Goal: Task Accomplishment & Management: Complete application form

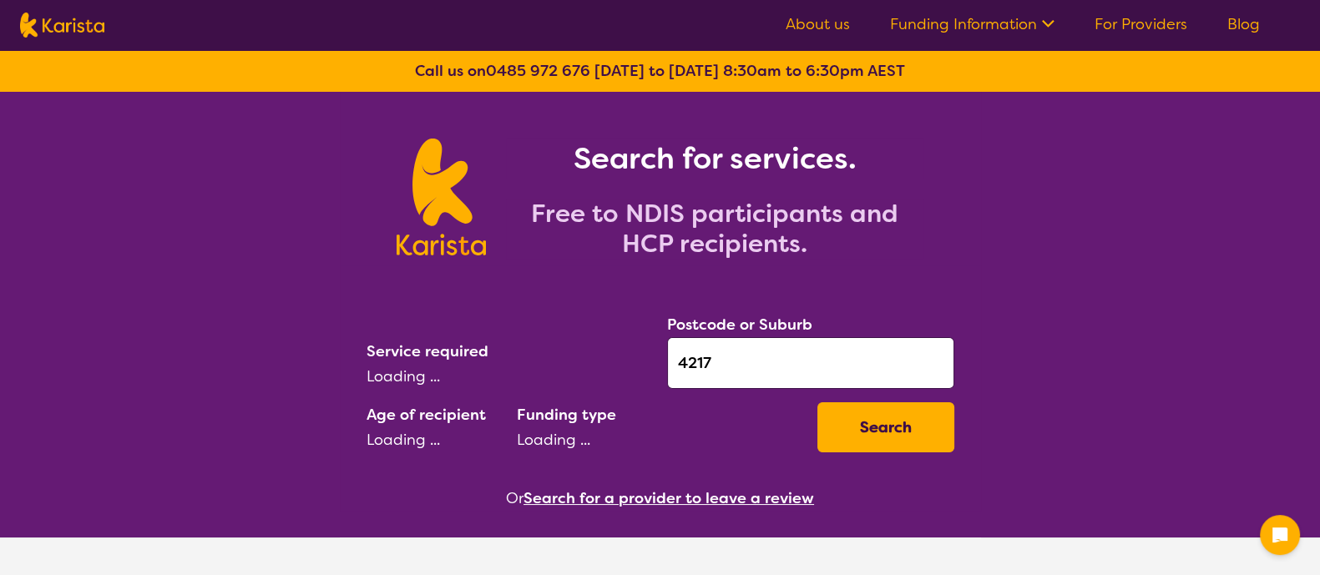
select select "AD"
select select "NDIS"
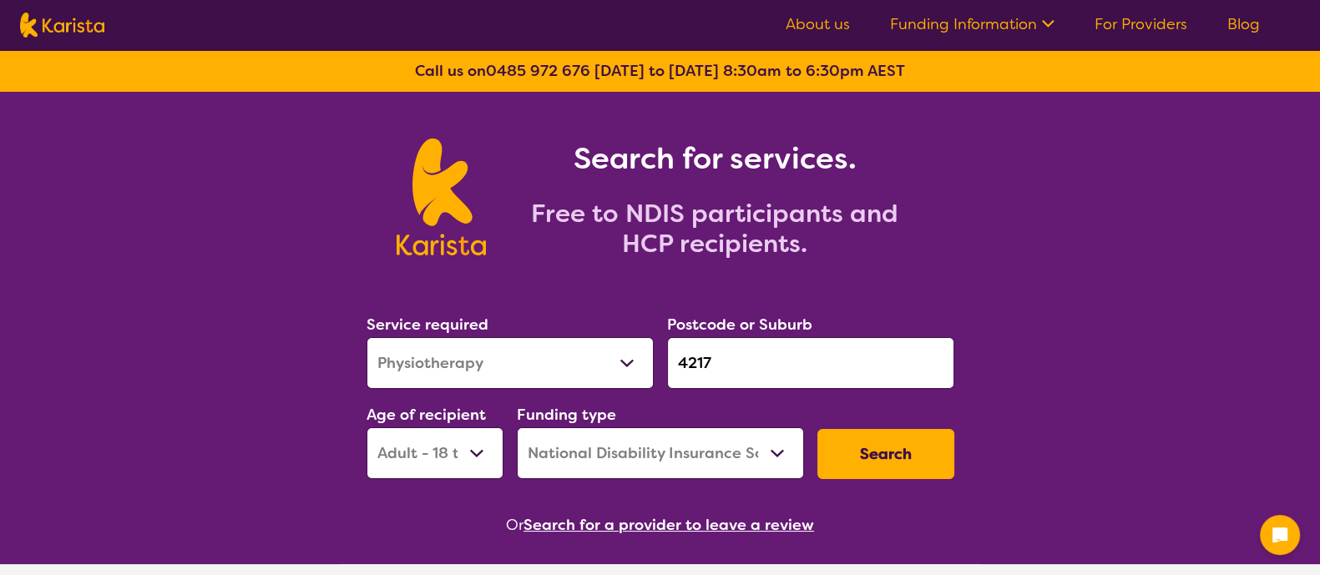
click at [610, 352] on select "Allied Health Assistant Assessment ([MEDICAL_DATA] or [MEDICAL_DATA]) Behaviour…" at bounding box center [509, 363] width 287 height 52
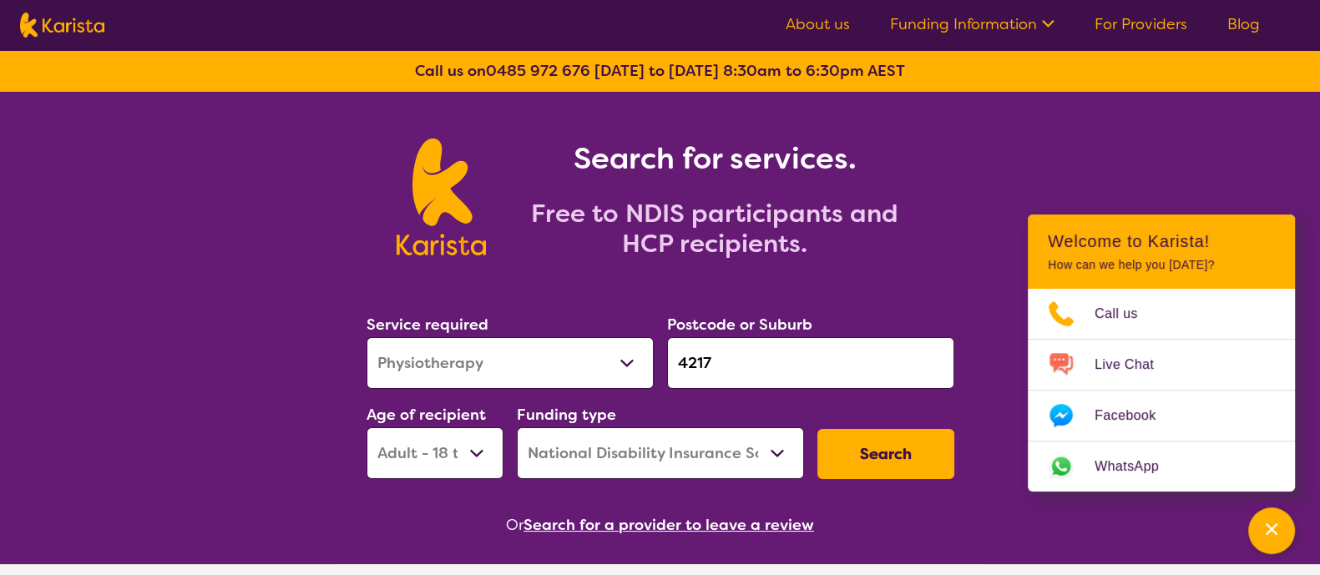
click at [366, 337] on select "Allied Health Assistant Assessment ([MEDICAL_DATA] or [MEDICAL_DATA]) Behaviour…" at bounding box center [509, 363] width 287 height 52
click at [540, 356] on select "Allied Health Assistant Assessment ([MEDICAL_DATA] or [MEDICAL_DATA]) Behaviour…" at bounding box center [509, 363] width 287 height 52
click at [366, 337] on select "Allied Health Assistant Assessment ([MEDICAL_DATA] or [MEDICAL_DATA]) Behaviour…" at bounding box center [509, 363] width 287 height 52
click at [526, 364] on select "Allied Health Assistant Assessment ([MEDICAL_DATA] or [MEDICAL_DATA]) Behaviour…" at bounding box center [509, 363] width 287 height 52
select select "Behaviour support"
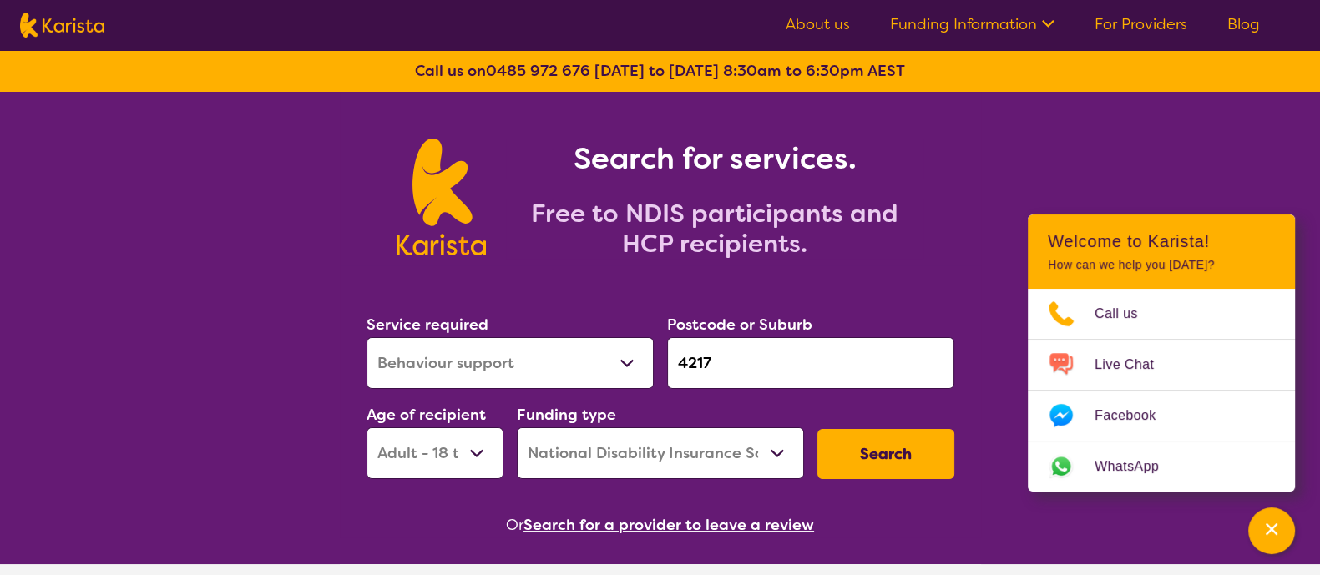
click at [366, 337] on select "Allied Health Assistant Assessment ([MEDICAL_DATA] or [MEDICAL_DATA]) Behaviour…" at bounding box center [509, 363] width 287 height 52
click at [746, 358] on input "4217" at bounding box center [810, 363] width 287 height 52
drag, startPoint x: 746, startPoint y: 358, endPoint x: 638, endPoint y: 365, distance: 108.7
click at [638, 365] on div "Service required Allied Health Assistant Assessment ([MEDICAL_DATA] or [MEDICAL…" at bounding box center [660, 396] width 601 height 180
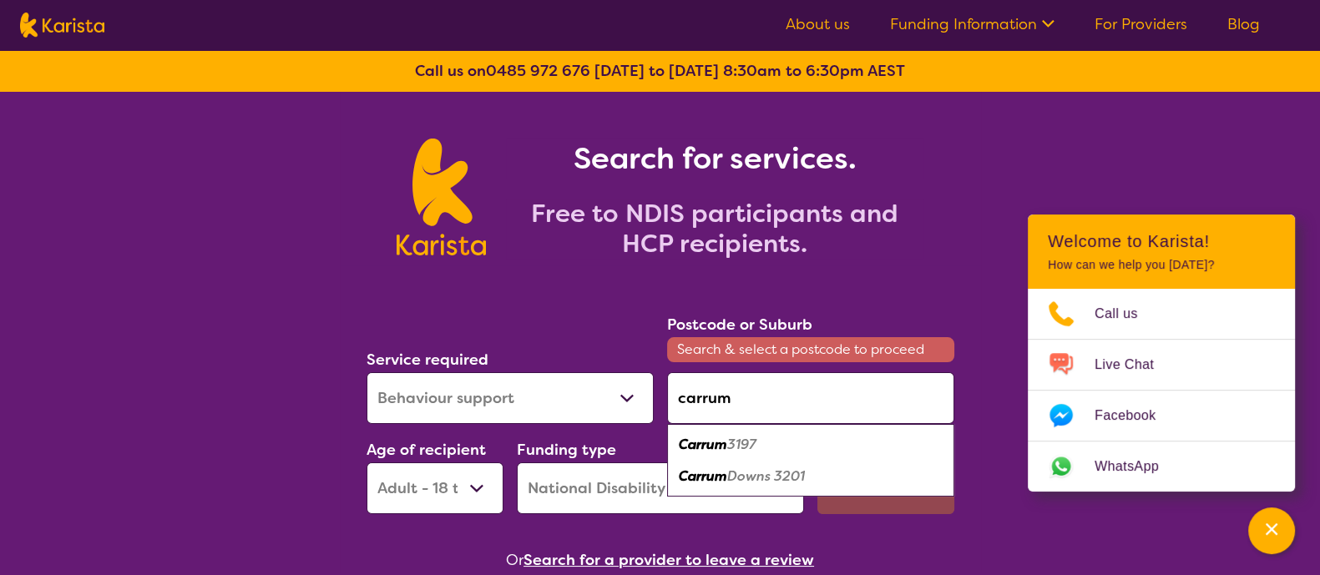
click at [719, 471] on em "Carrum" at bounding box center [703, 476] width 48 height 18
type input "3201"
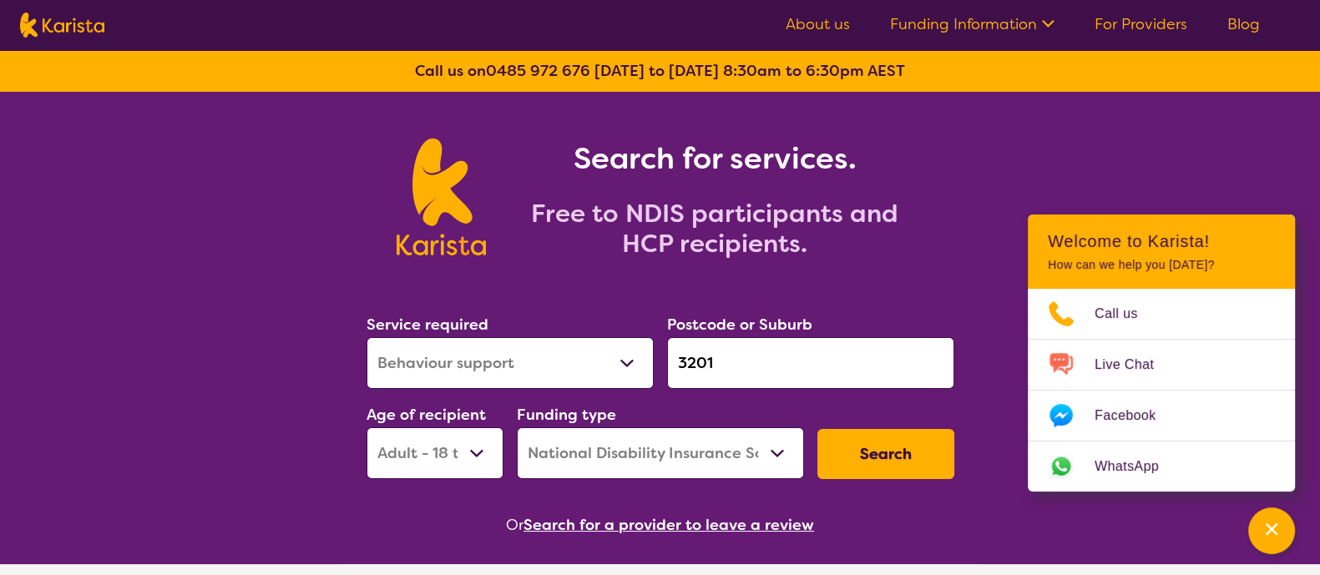
click at [464, 453] on select "Early Childhood - 0 to 9 Child - 10 to 11 Adolescent - 12 to 17 Adult - 18 to 6…" at bounding box center [434, 453] width 137 height 52
select select "AS"
click at [366, 427] on select "Early Childhood - 0 to 9 Child - 10 to 11 Adolescent - 12 to 17 Adult - 18 to 6…" at bounding box center [434, 453] width 137 height 52
click at [855, 443] on button "Search" at bounding box center [885, 454] width 137 height 50
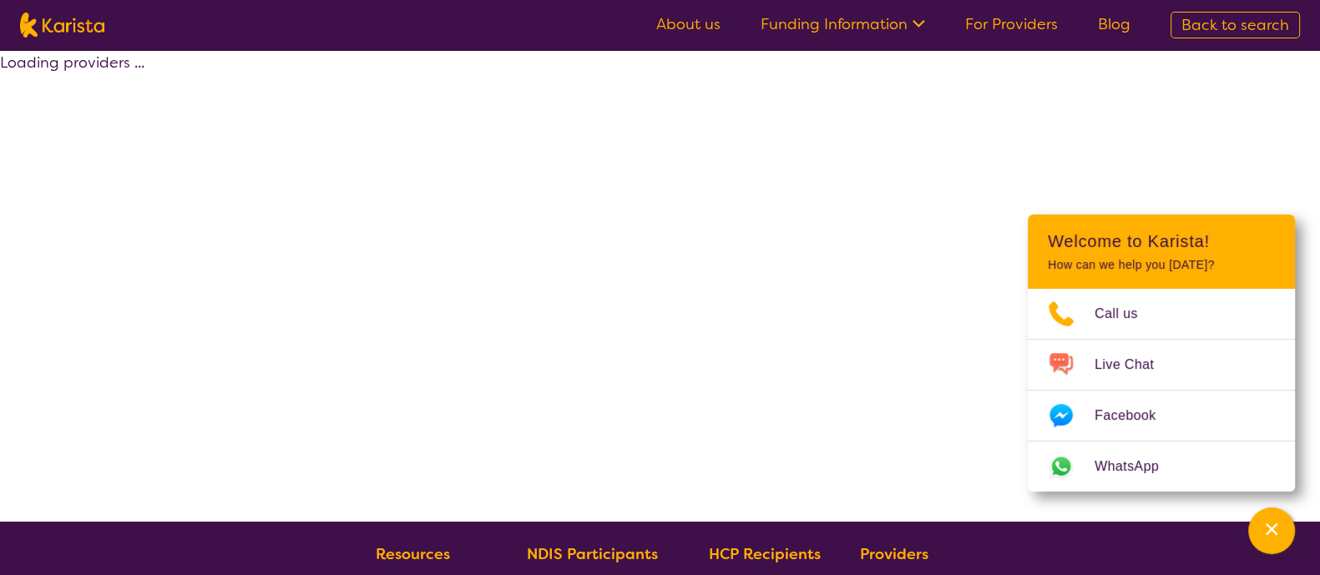
select select "by_score"
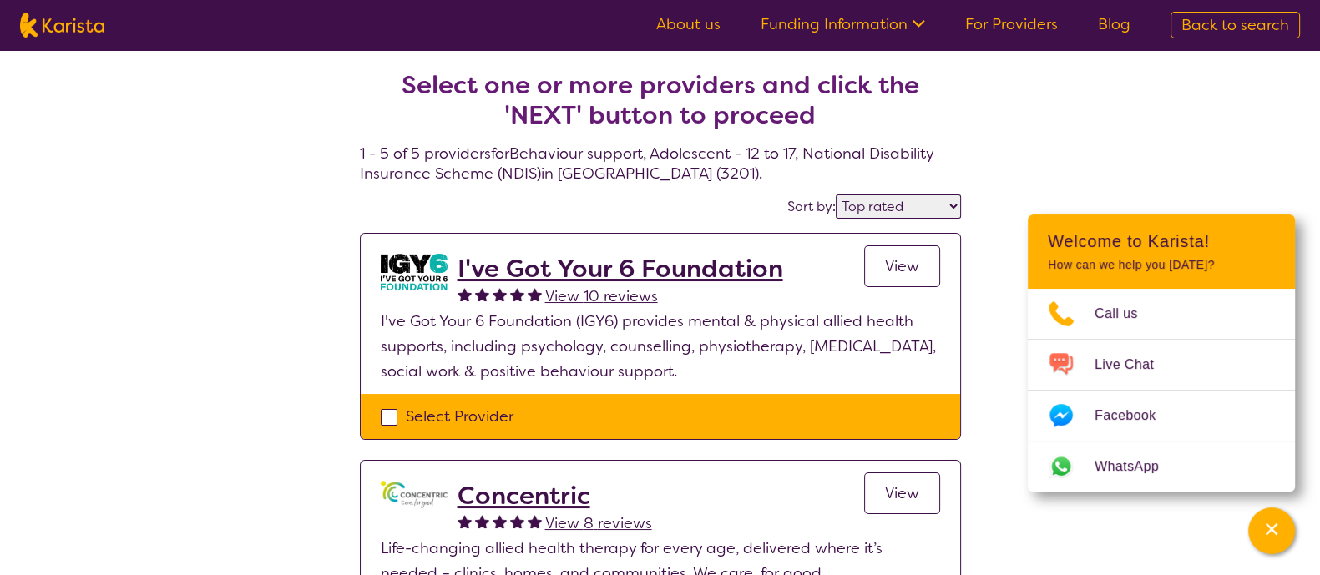
select select "Behaviour support"
select select "AS"
select select "NDIS"
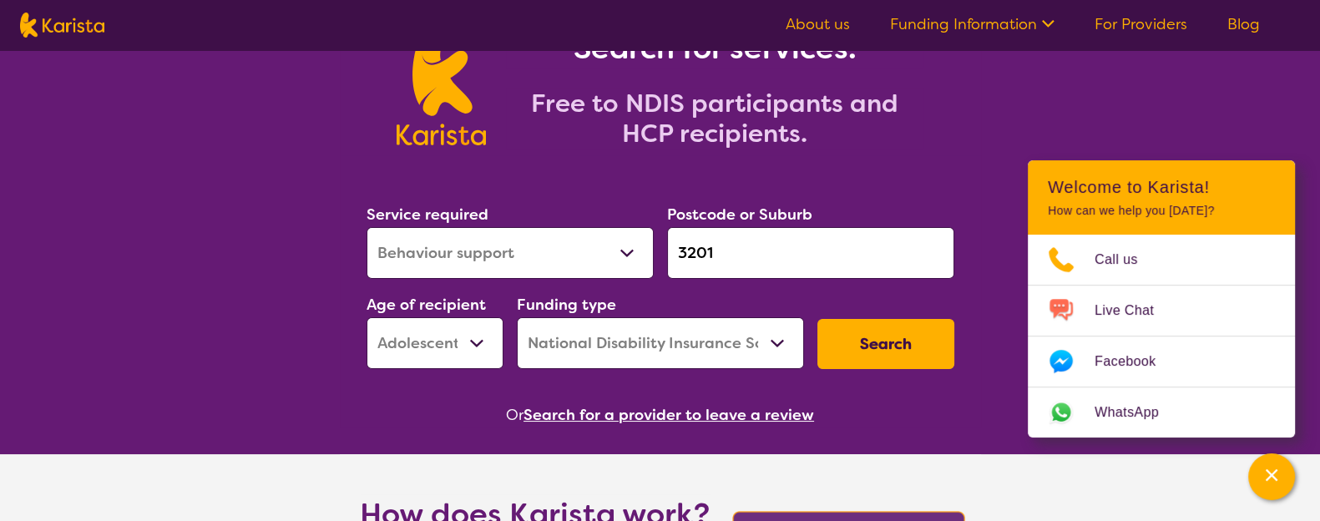
scroll to position [114, 0]
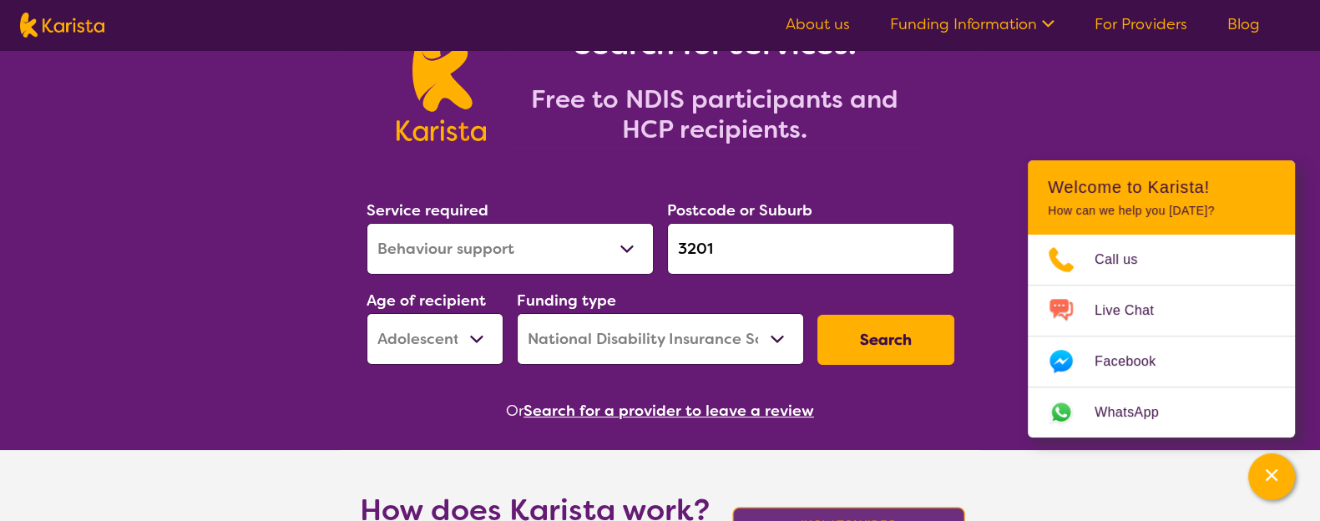
click at [636, 341] on select "Home Care Package (HCP) National Disability Insurance Scheme (NDIS) I don't know" at bounding box center [660, 339] width 287 height 52
click at [517, 313] on select "Home Care Package (HCP) National Disability Insurance Scheme (NDIS) I don't know" at bounding box center [660, 339] width 287 height 52
click at [459, 356] on select "Early Childhood - 0 to 9 Child - 10 to 11 Adolescent - 12 to 17 Adult - 18 to 6…" at bounding box center [434, 339] width 137 height 52
drag, startPoint x: 729, startPoint y: 252, endPoint x: 630, endPoint y: 235, distance: 99.9
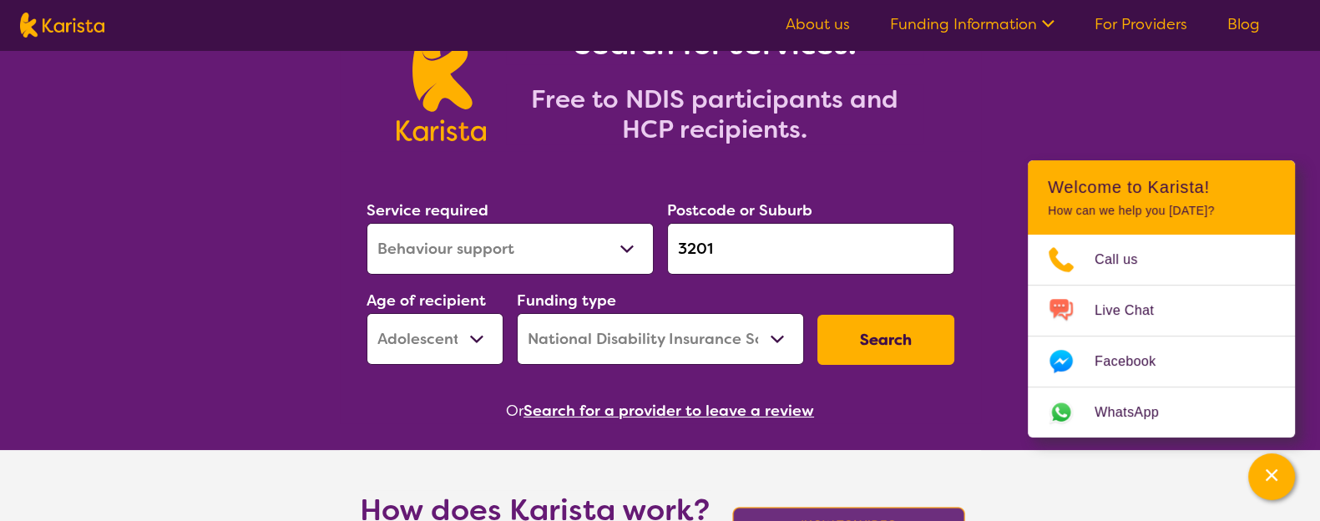
click at [630, 235] on div "Service required Allied Health Assistant Assessment ([MEDICAL_DATA] or [MEDICAL…" at bounding box center [660, 281] width 601 height 180
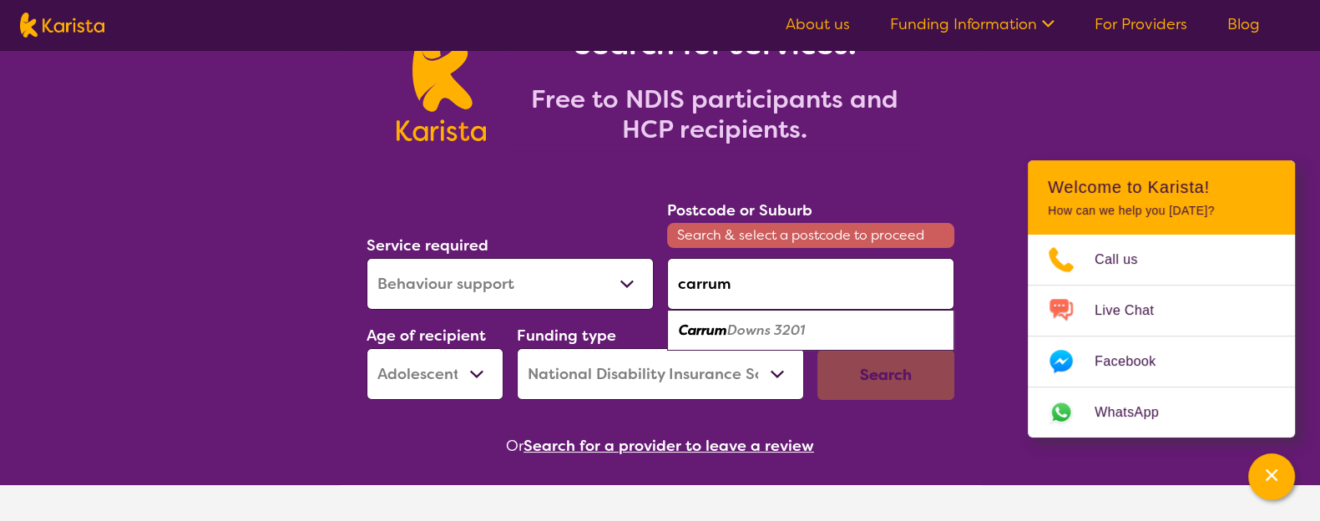
click at [764, 330] on em "Downs 3201" at bounding box center [766, 330] width 78 height 18
type input "3201"
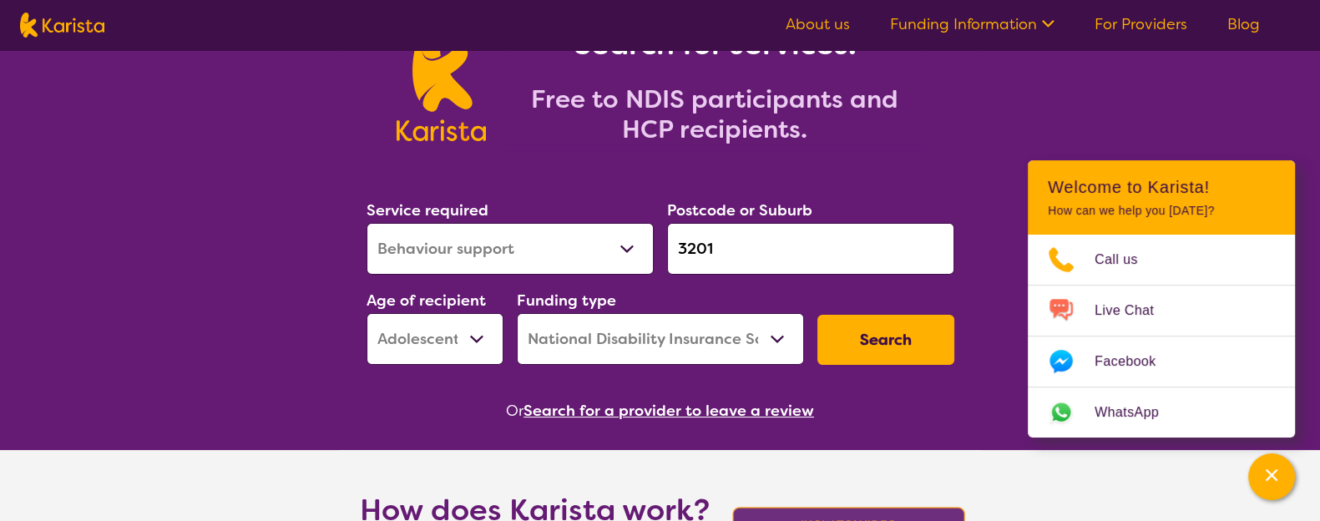
click at [589, 235] on select "Allied Health Assistant Assessment ([MEDICAL_DATA] or [MEDICAL_DATA]) Behaviour…" at bounding box center [509, 249] width 287 height 52
click at [366, 223] on select "Allied Health Assistant Assessment ([MEDICAL_DATA] or [MEDICAL_DATA]) Behaviour…" at bounding box center [509, 249] width 287 height 52
click at [841, 342] on button "Search" at bounding box center [885, 340] width 137 height 50
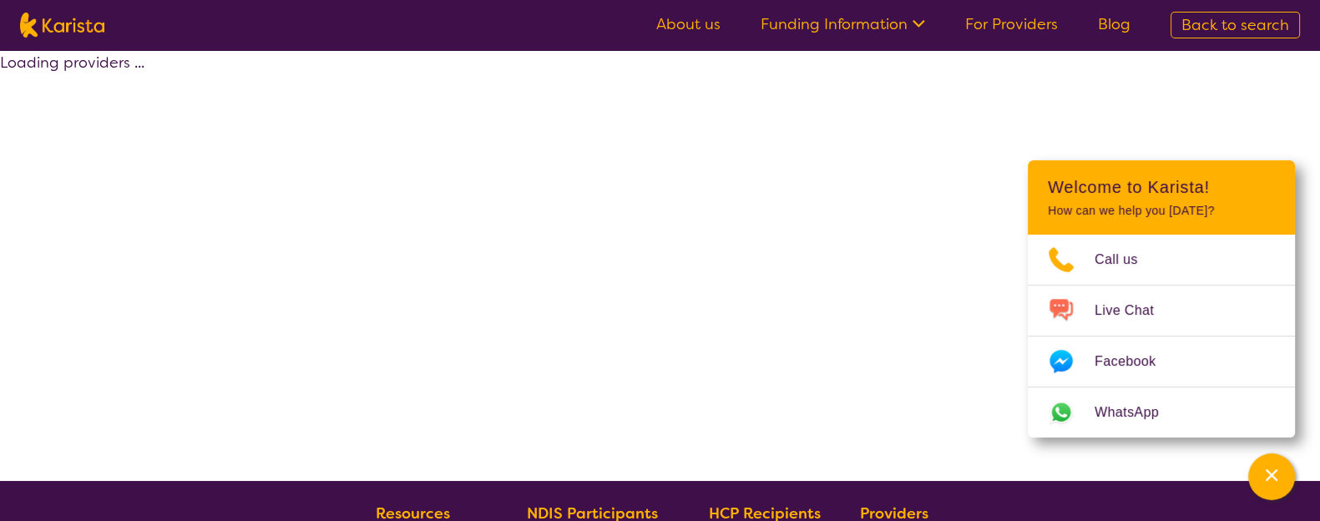
select select "by_score"
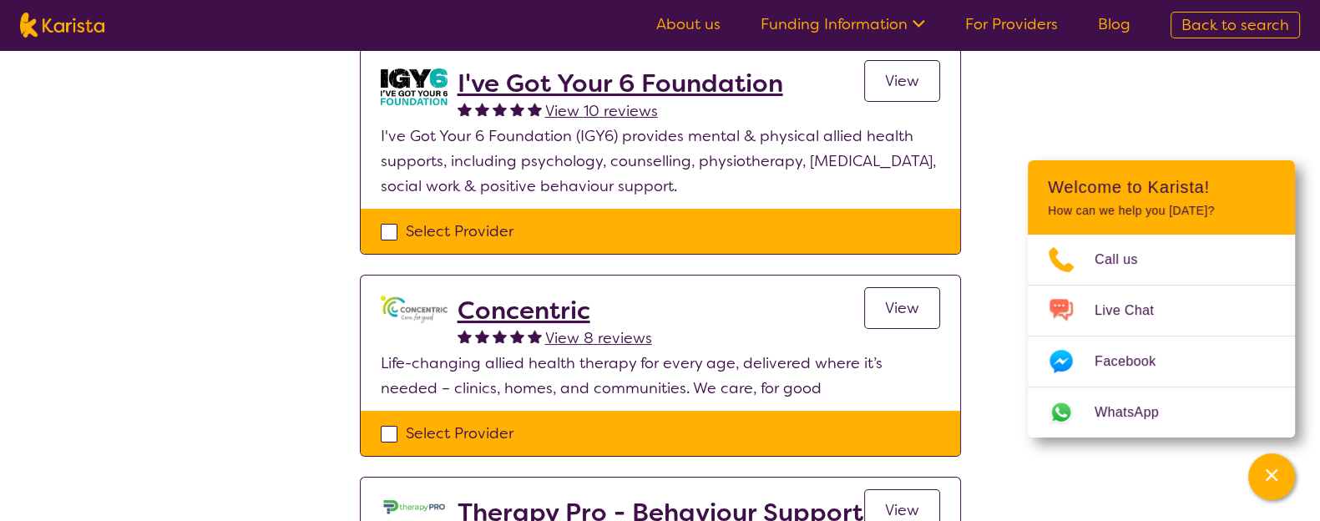
scroll to position [187, 0]
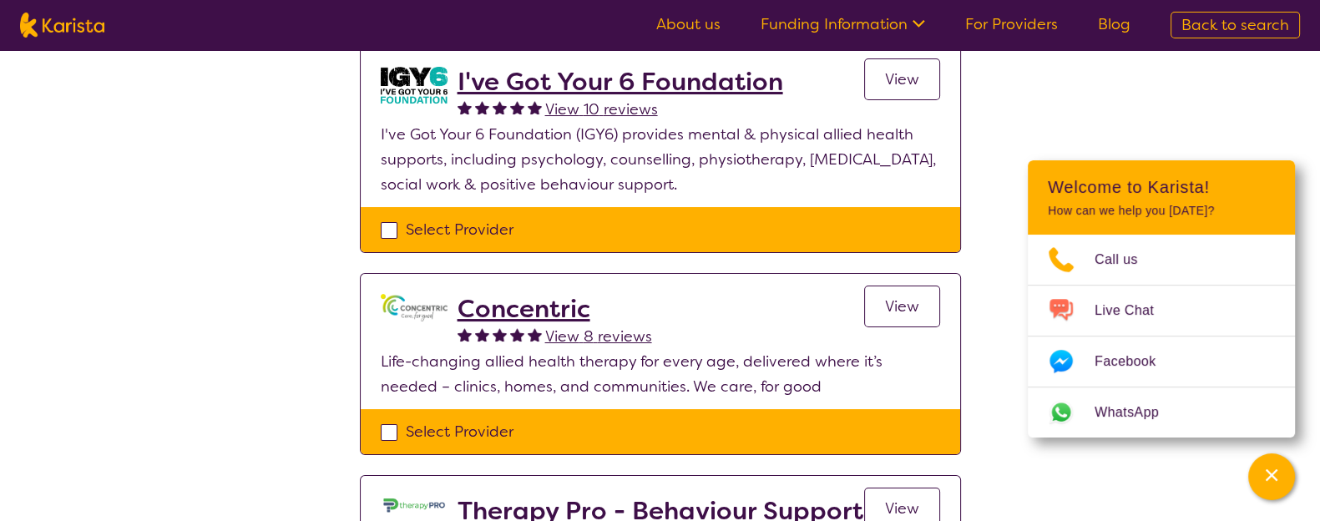
click at [391, 231] on div "Select Provider" at bounding box center [660, 229] width 559 height 25
checkbox input "true"
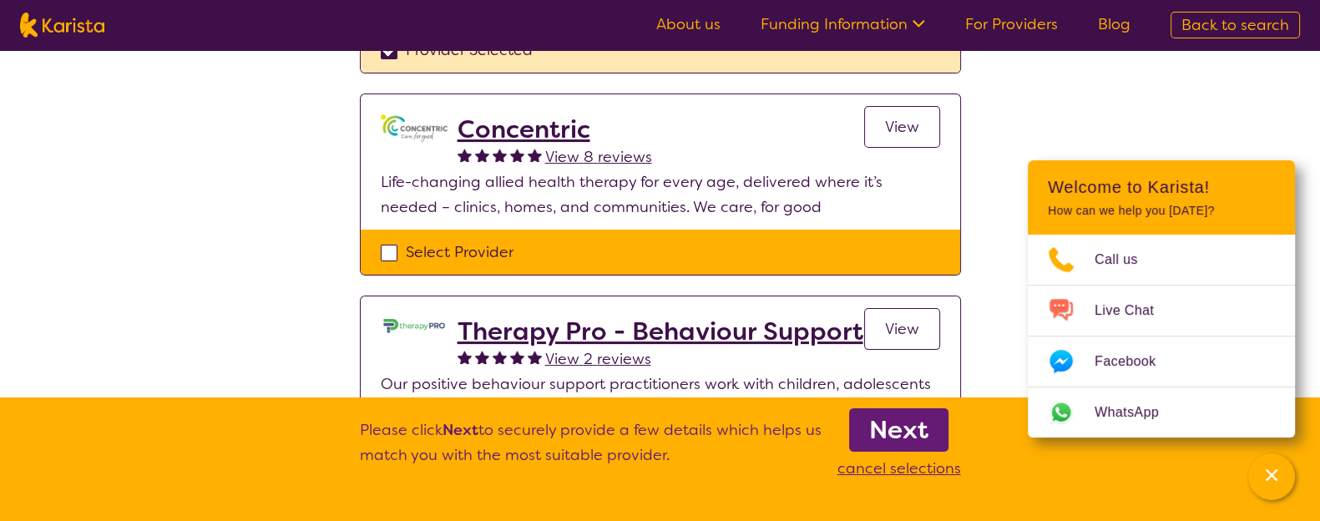
click at [387, 252] on div "Select Provider" at bounding box center [660, 252] width 559 height 25
checkbox input "true"
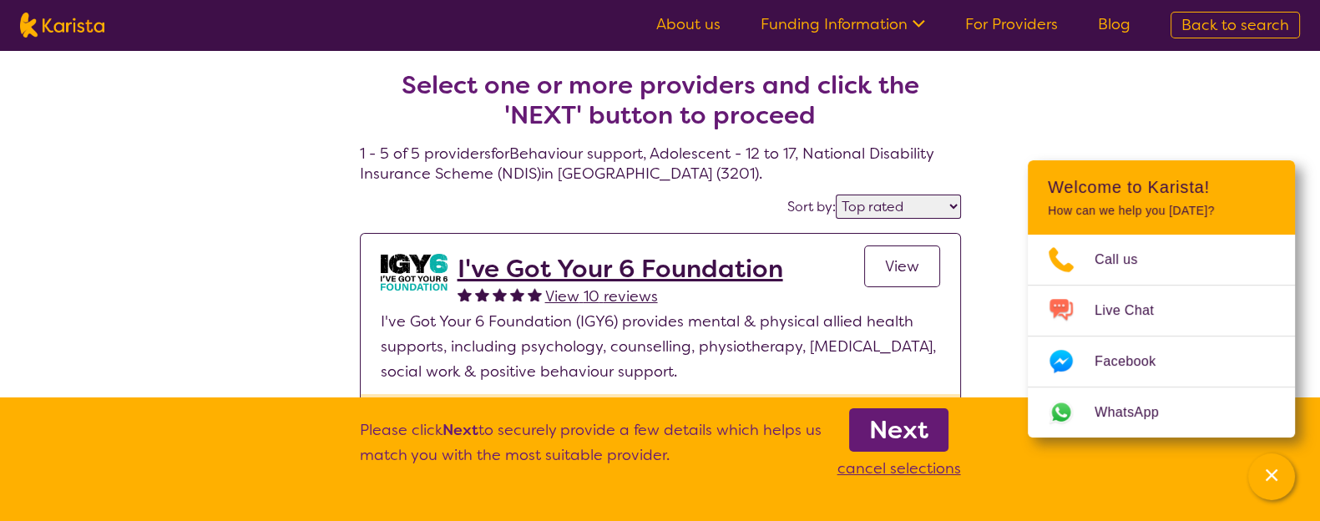
click at [879, 432] on b "Next" at bounding box center [898, 429] width 59 height 33
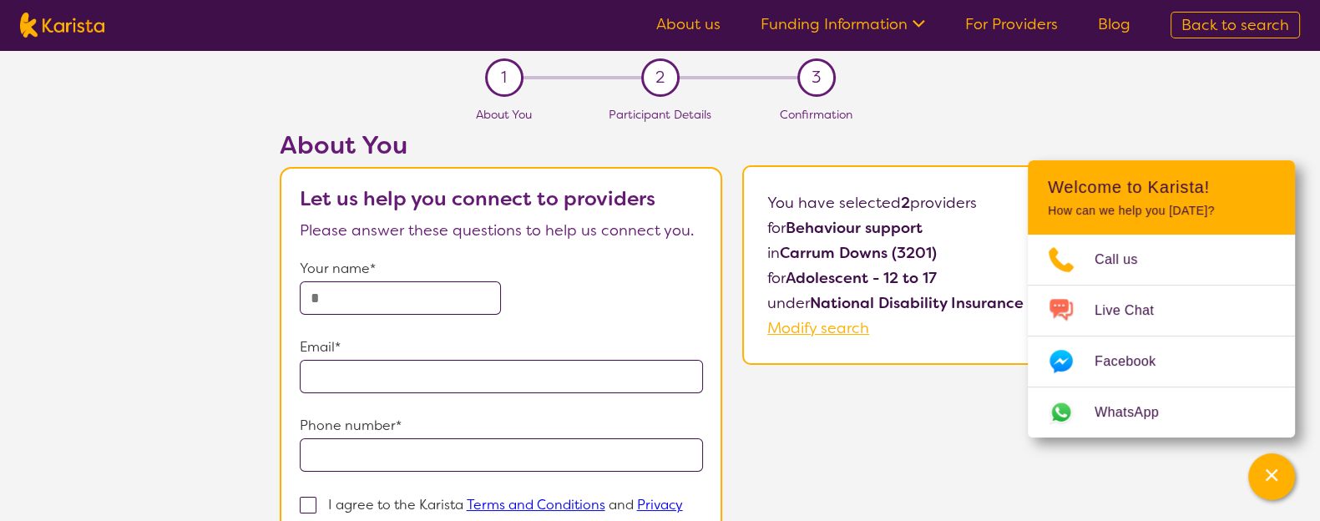
click at [432, 290] on input "text" at bounding box center [401, 297] width 202 height 33
type input "**********"
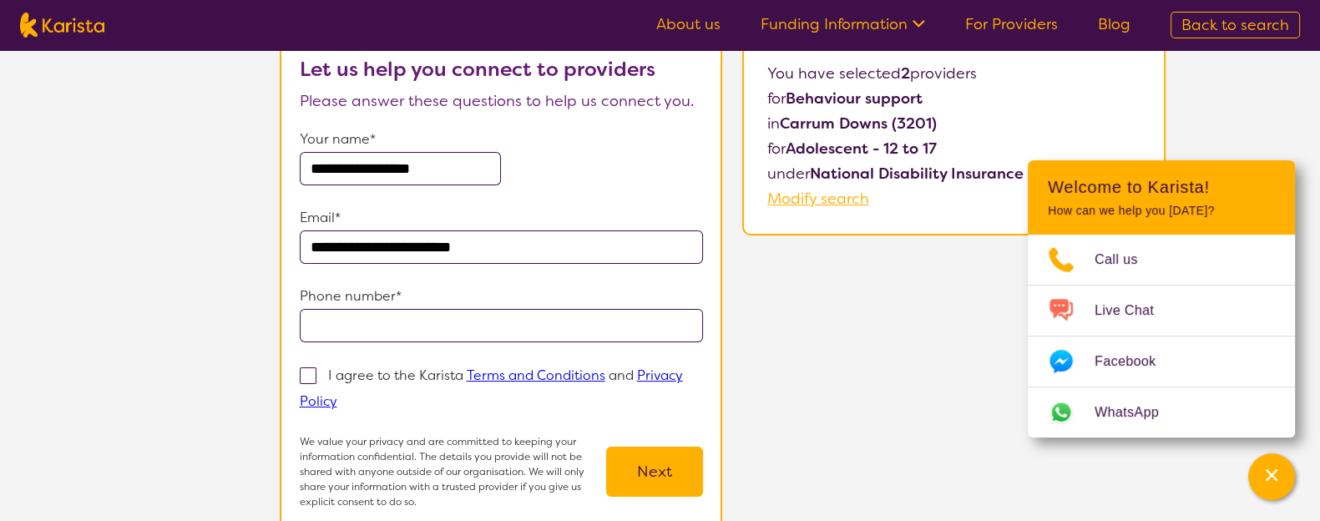
scroll to position [130, 0]
click at [438, 315] on input "tel" at bounding box center [502, 324] width 404 height 33
type input "**********"
click at [316, 375] on span at bounding box center [308, 374] width 17 height 17
click at [337, 394] on input "I agree to the Karista Terms and Conditions and Privacy Policy" at bounding box center [342, 399] width 11 height 11
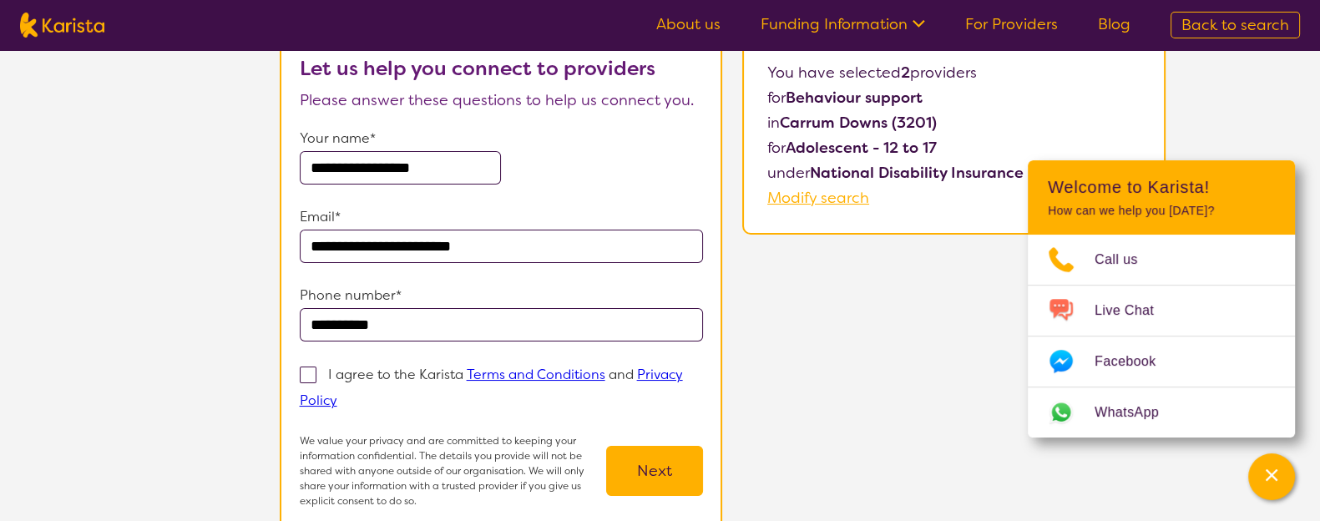
checkbox input "true"
click at [700, 478] on button "Next" at bounding box center [654, 471] width 97 height 50
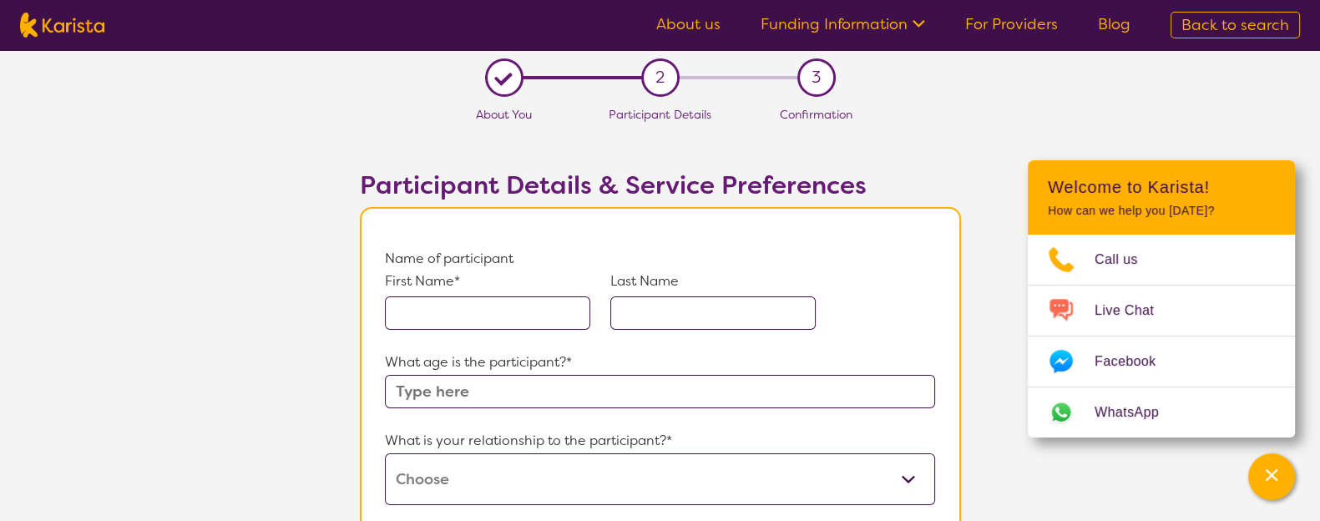
click at [452, 320] on input "text" at bounding box center [487, 312] width 205 height 33
click at [653, 311] on input "text" at bounding box center [712, 312] width 205 height 33
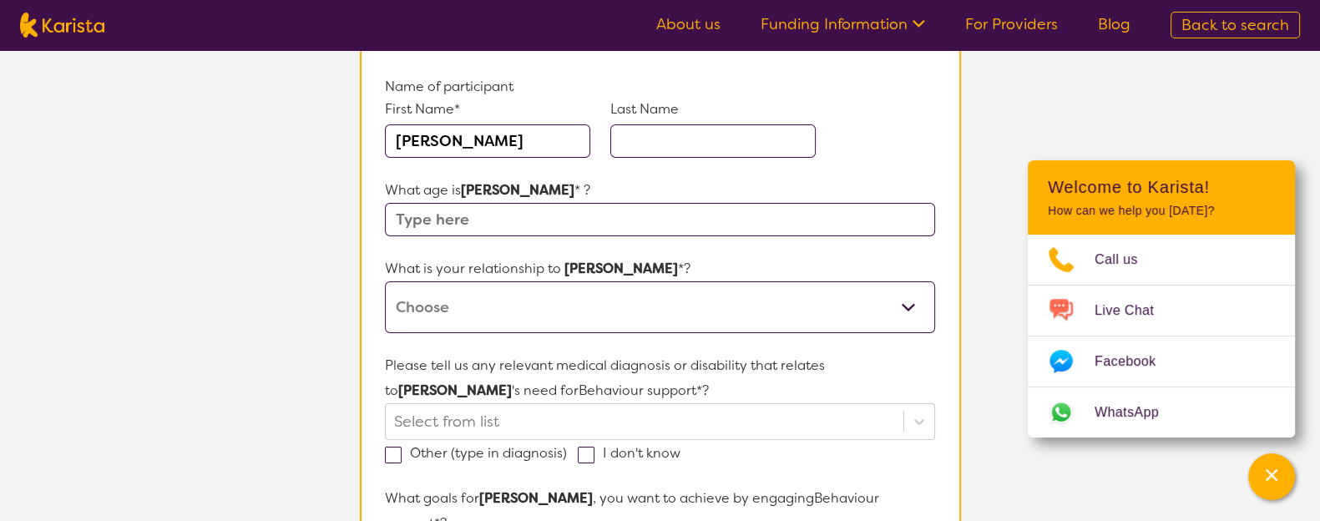
scroll to position [173, 0]
click at [615, 215] on input "text" at bounding box center [659, 218] width 549 height 33
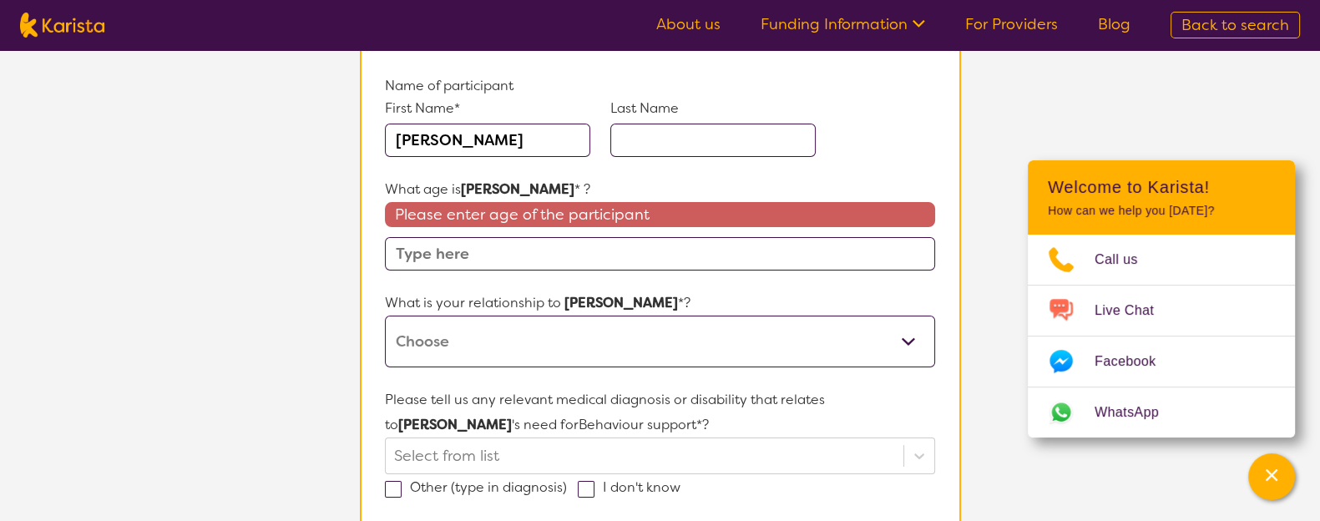
drag, startPoint x: 514, startPoint y: 150, endPoint x: 305, endPoint y: 142, distance: 209.7
type input "[PERSON_NAME]"
click at [526, 256] on input "text" at bounding box center [659, 253] width 549 height 33
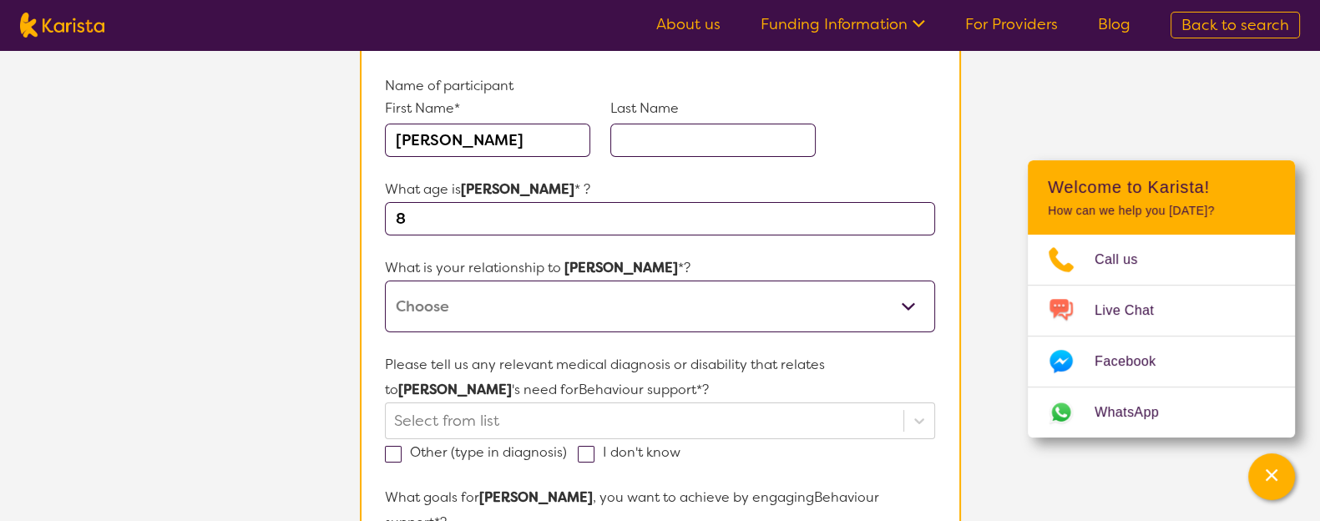
type input "8"
click at [493, 310] on select "This request is for myself I am their parent I am their child I am their spouse…" at bounding box center [659, 306] width 549 height 52
select select "I am their parent"
click at [385, 280] on select "This request is for myself I am their parent I am their child I am their spouse…" at bounding box center [659, 306] width 549 height 52
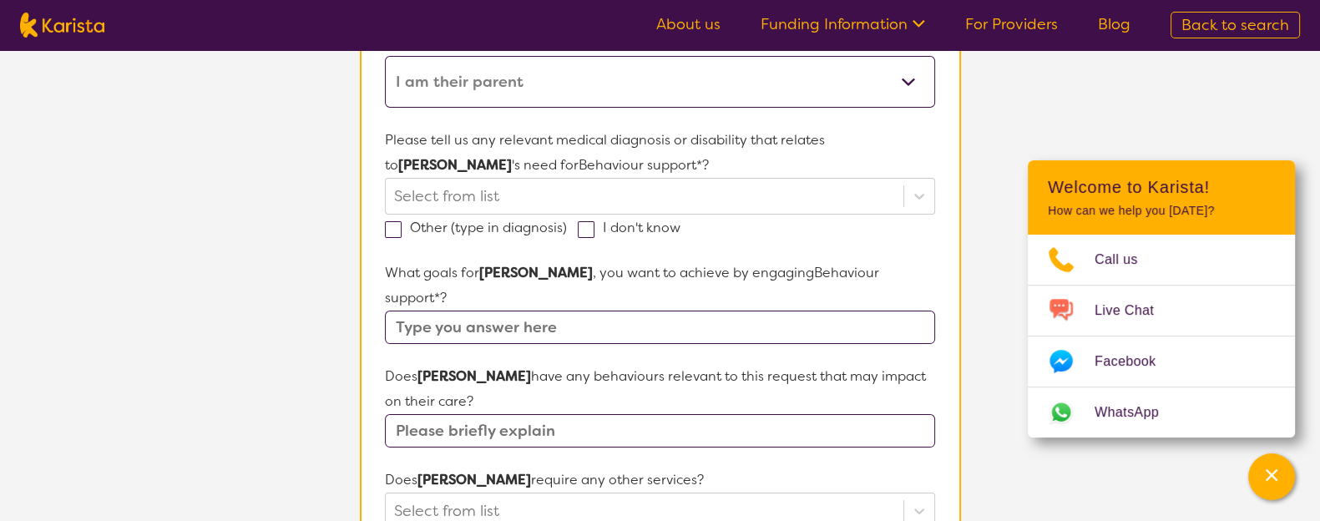
scroll to position [402, 0]
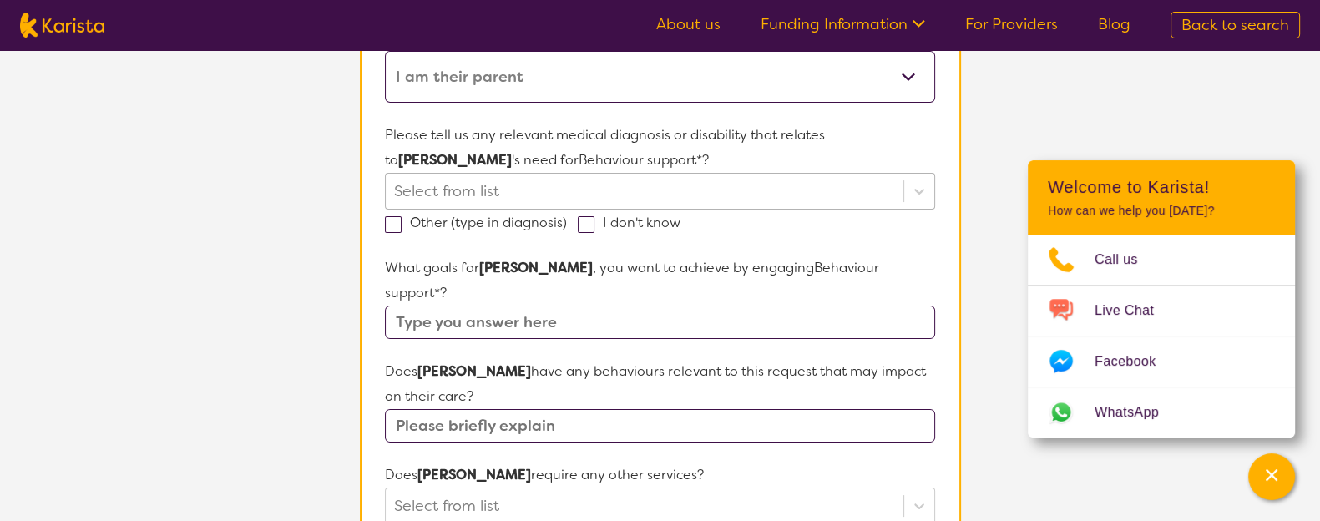
click at [513, 193] on div at bounding box center [644, 191] width 500 height 28
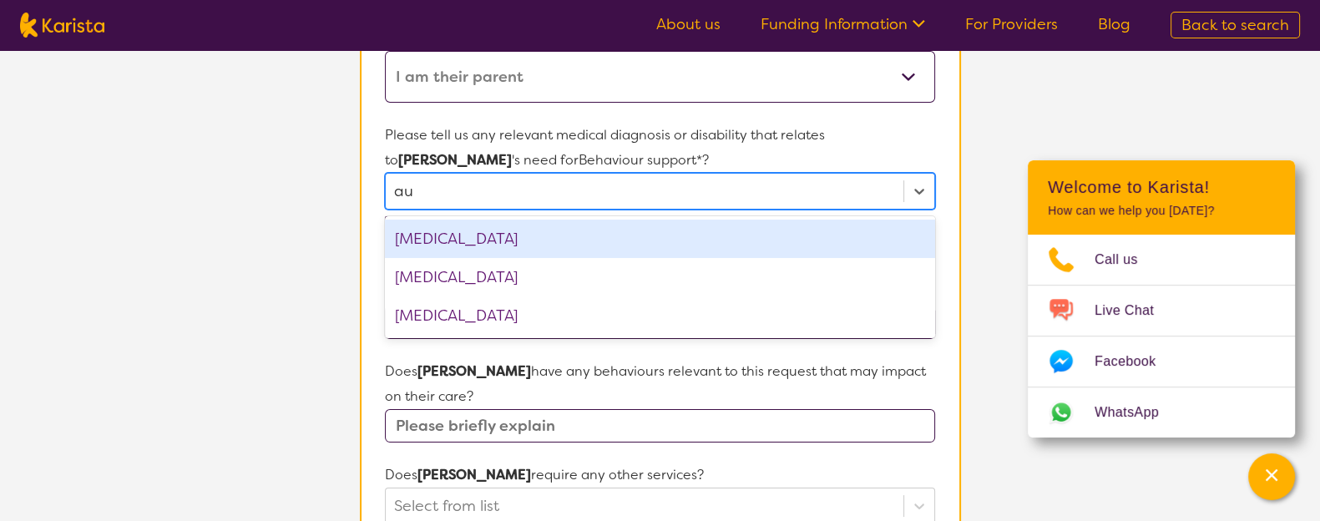
type input "aut"
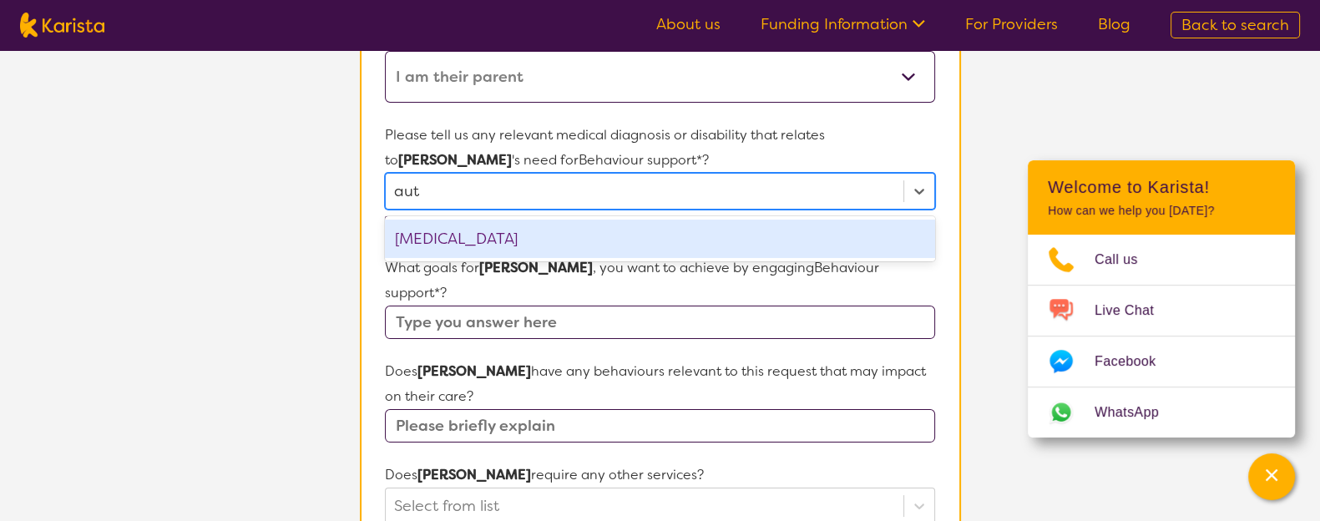
click at [588, 235] on div "[MEDICAL_DATA]" at bounding box center [659, 239] width 549 height 38
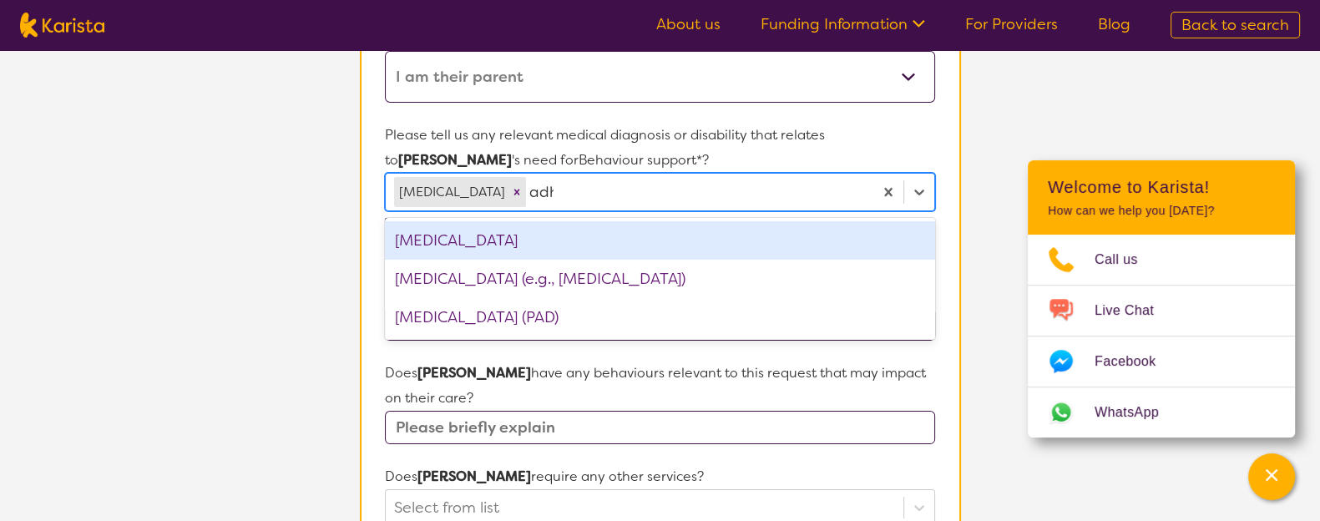
type input "[MEDICAL_DATA]"
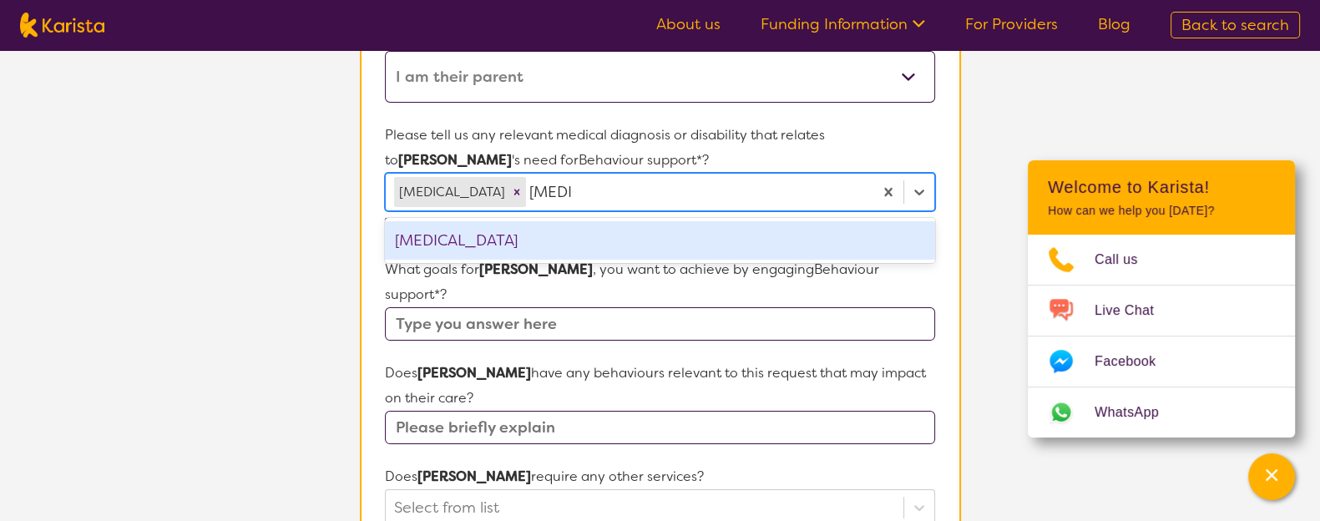
click at [588, 235] on div "[MEDICAL_DATA]" at bounding box center [659, 240] width 549 height 38
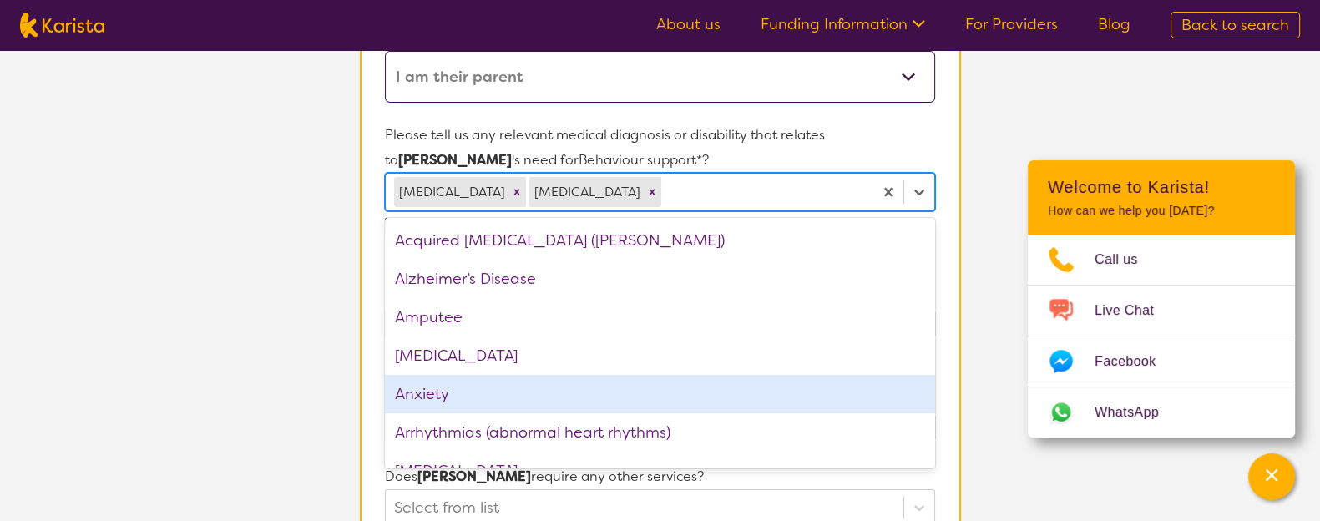
click at [450, 392] on div "Anxiety" at bounding box center [659, 394] width 549 height 38
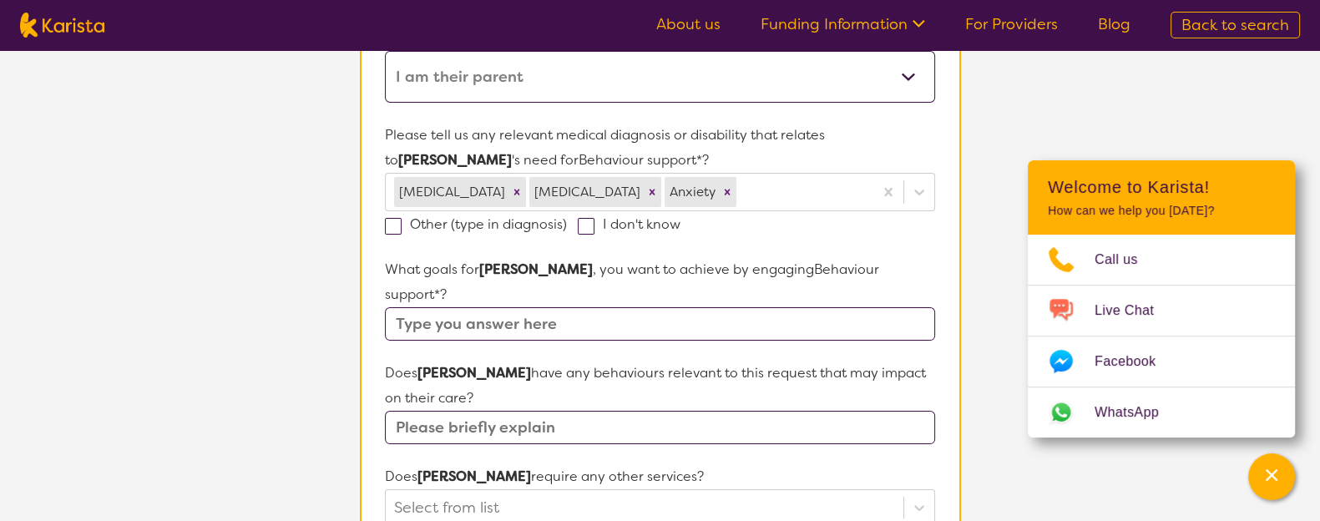
drag, startPoint x: 238, startPoint y: 376, endPoint x: 206, endPoint y: 369, distance: 32.6
click at [206, 369] on section "L About You 2 Participant Details 3 Confirmation Participant Details & Service …" at bounding box center [660, 397] width 1320 height 1498
click at [426, 307] on input "text" at bounding box center [659, 323] width 549 height 33
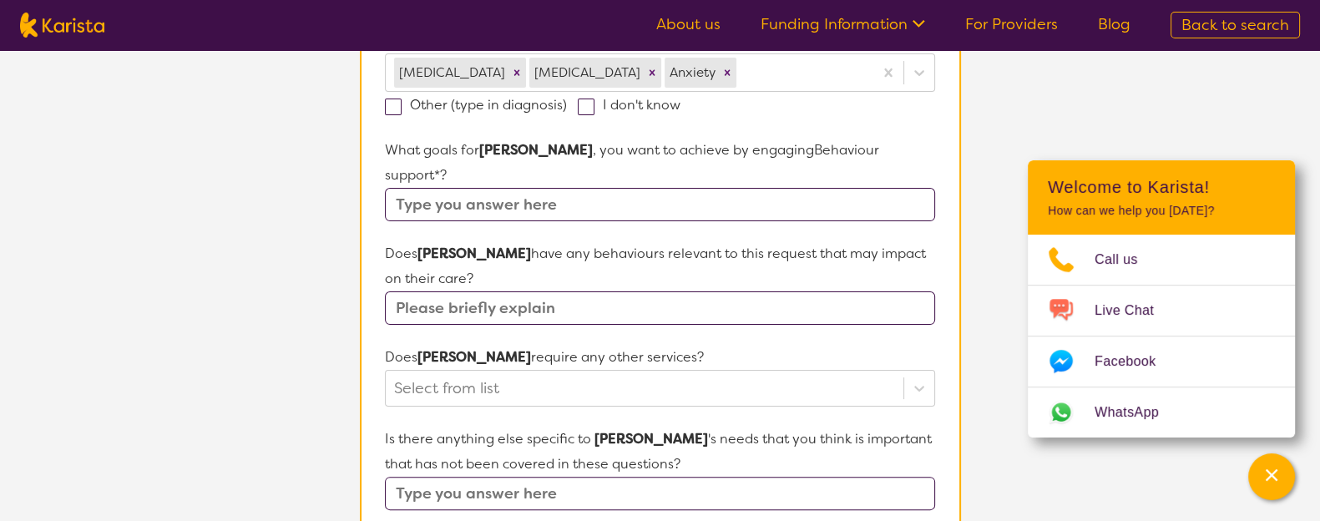
scroll to position [523, 0]
click at [432, 283] on div "Does [PERSON_NAME] have any behaviours relevant to this request that may impact…" at bounding box center [659, 281] width 549 height 83
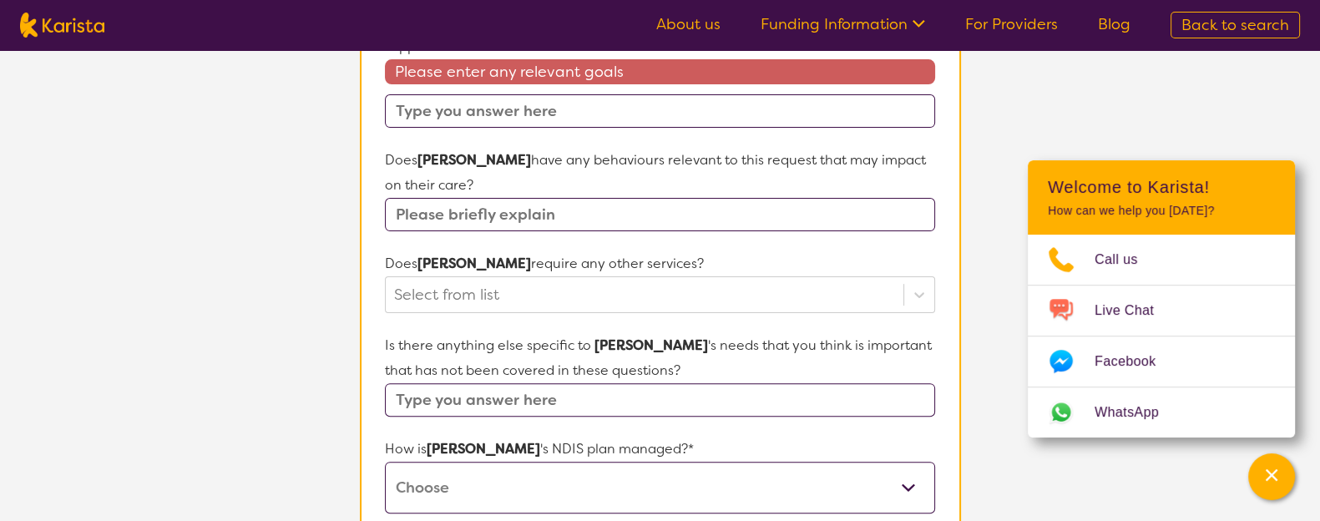
scroll to position [663, 0]
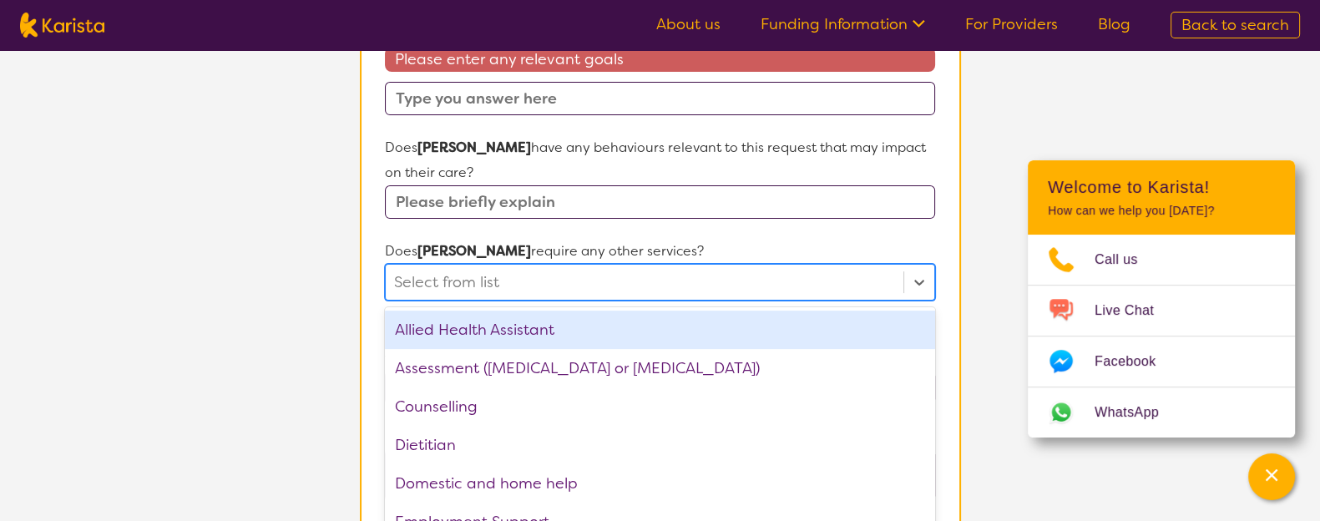
click at [463, 265] on div "Select from list" at bounding box center [644, 282] width 517 height 35
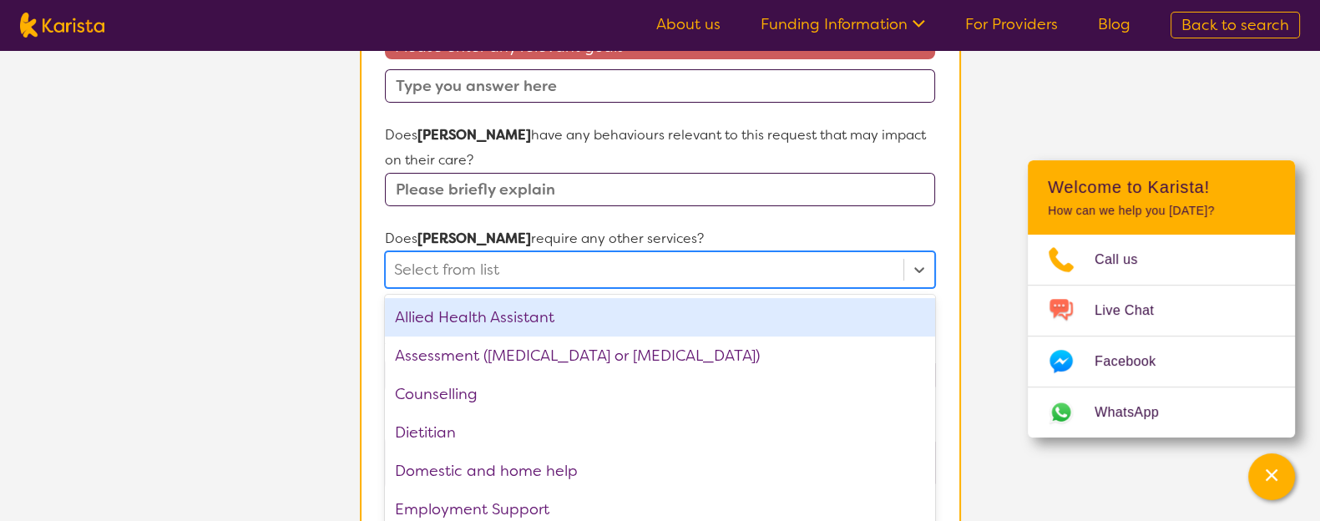
scroll to position [679, 0]
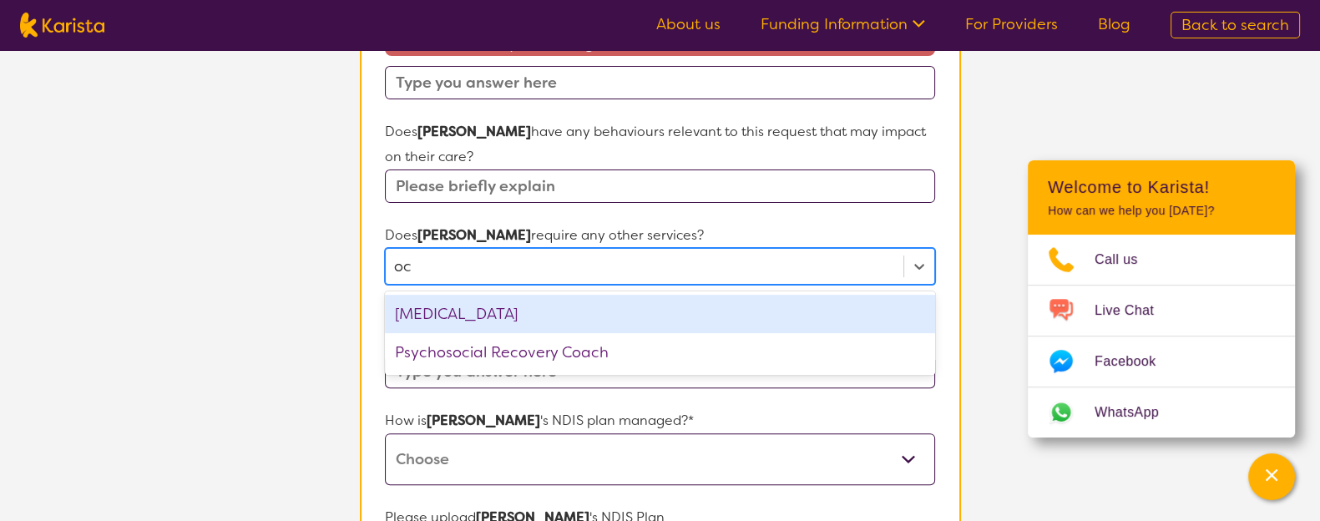
type input "occ"
click at [565, 299] on div "[MEDICAL_DATA]" at bounding box center [659, 314] width 549 height 38
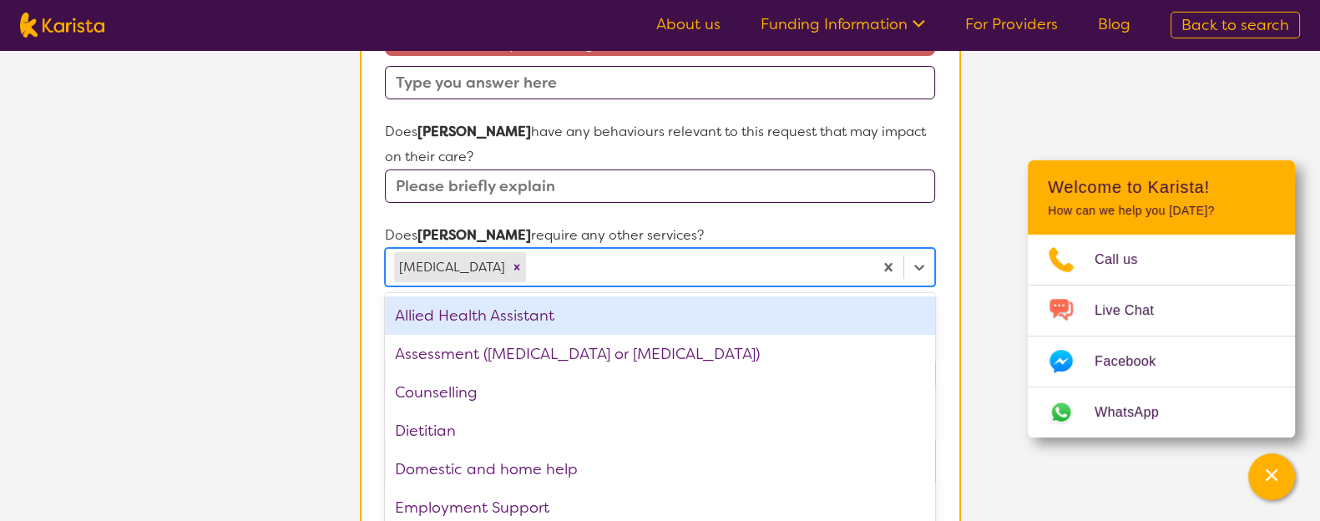
type input "t"
type input "o"
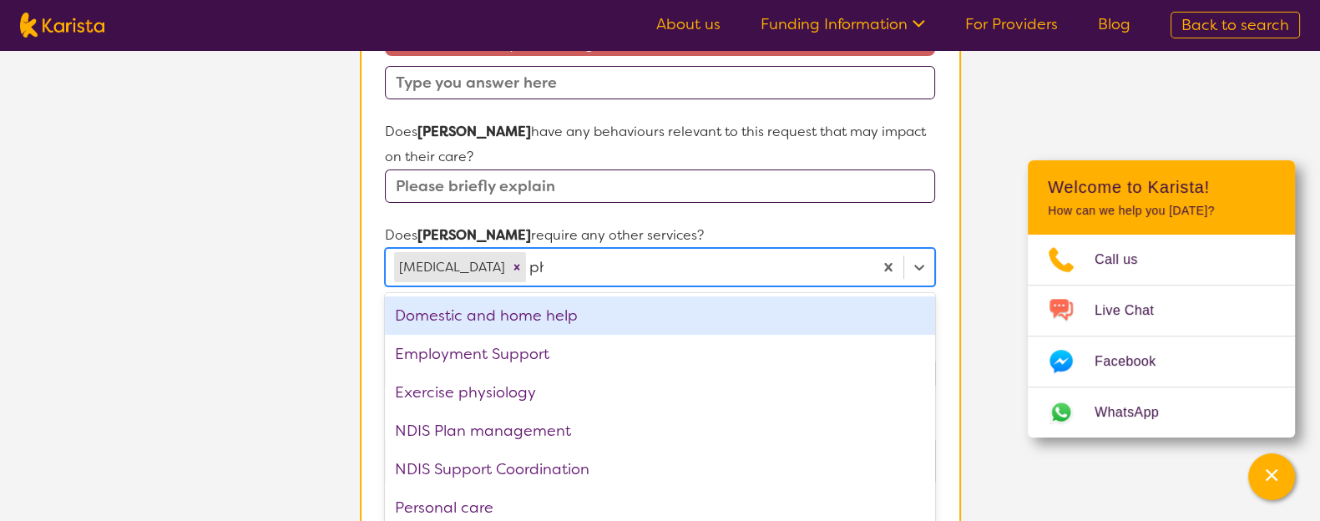
type input "phy"
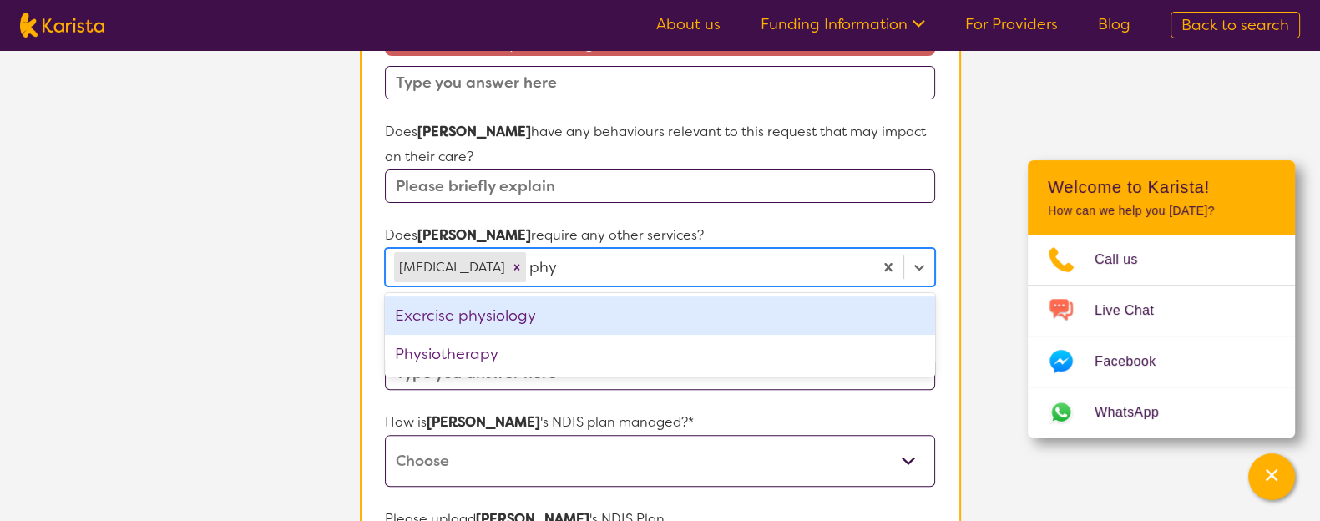
click at [565, 299] on div "Exercise physiology" at bounding box center [659, 315] width 549 height 38
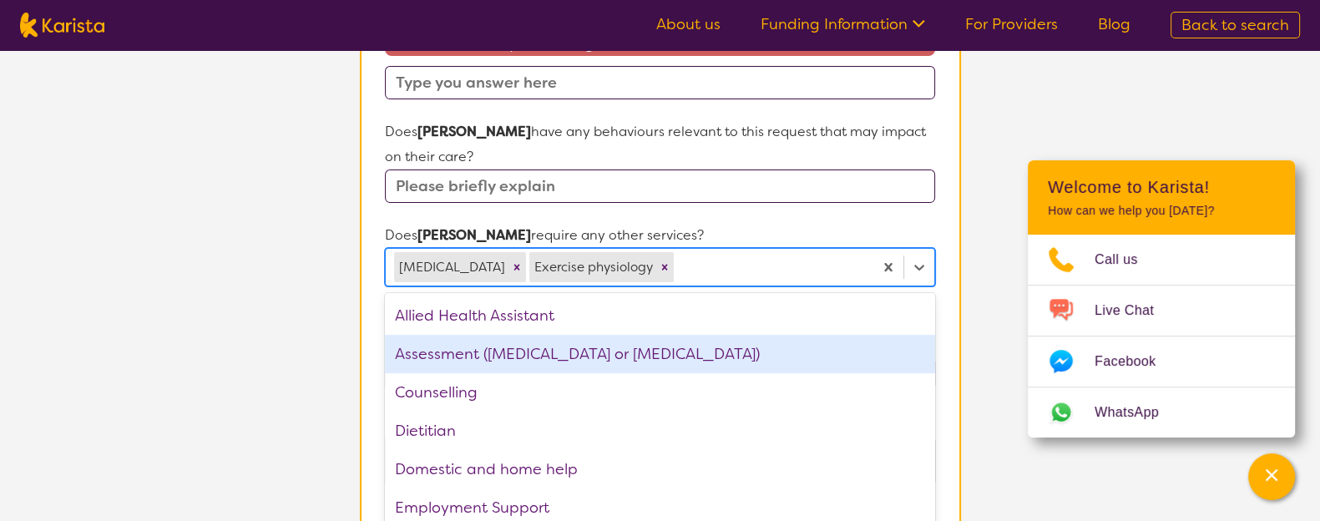
click at [205, 336] on section "L About You 2 Participant Details 3 Confirmation Participant Details & Service …" at bounding box center [660, 138] width 1320 height 1535
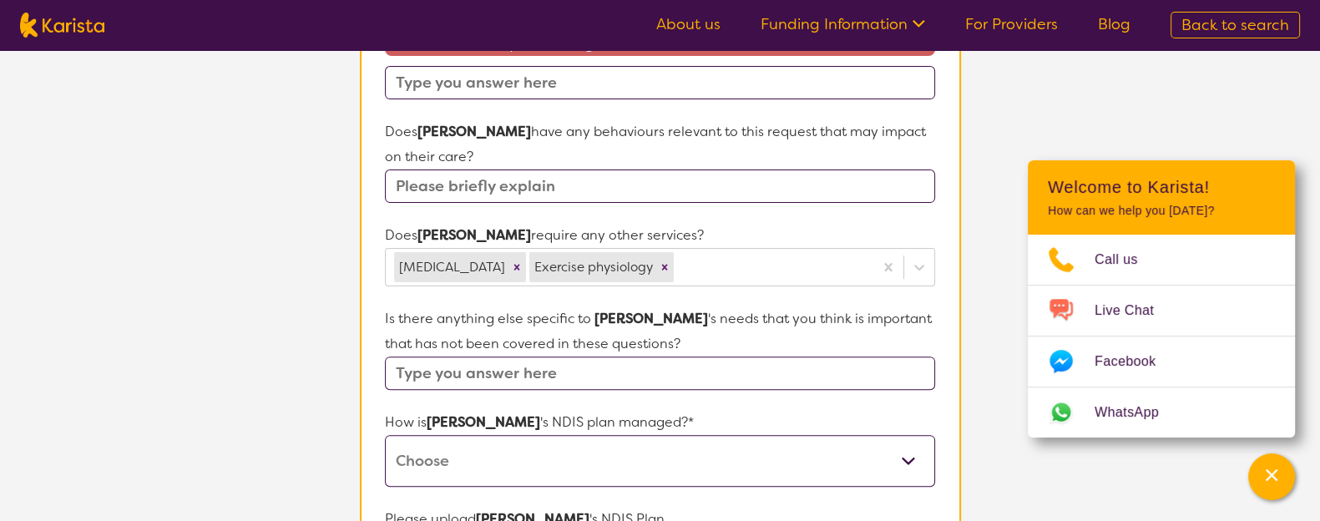
click at [513, 356] on input "text" at bounding box center [659, 372] width 549 height 33
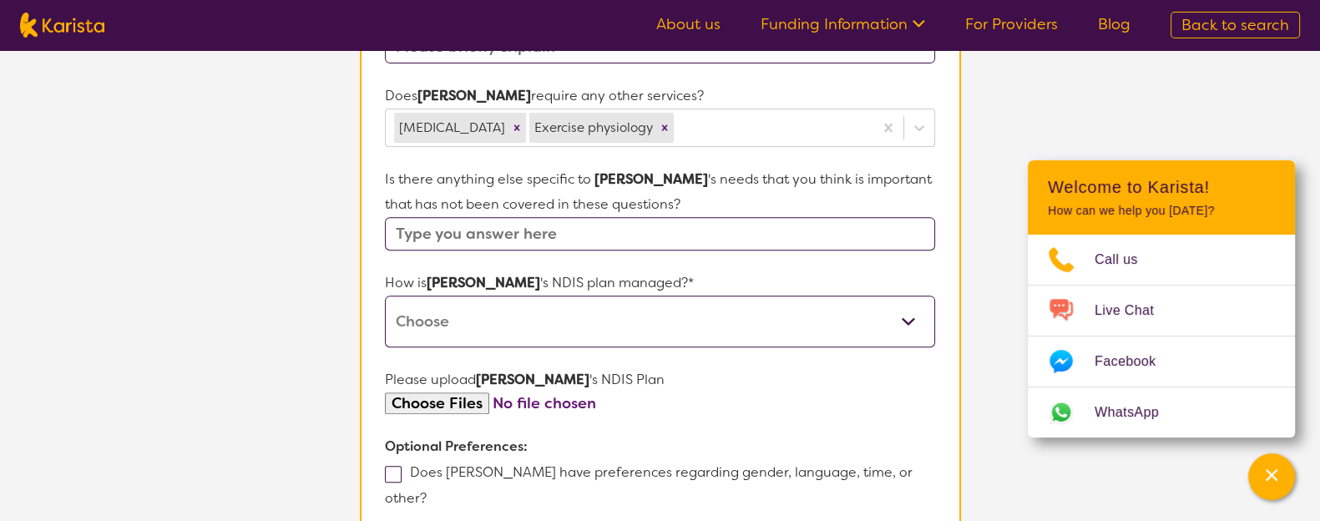
scroll to position [821, 0]
click at [501, 293] on select "Self-managed NDIS plan Managed by a registered plan management provider (not th…" at bounding box center [659, 319] width 549 height 52
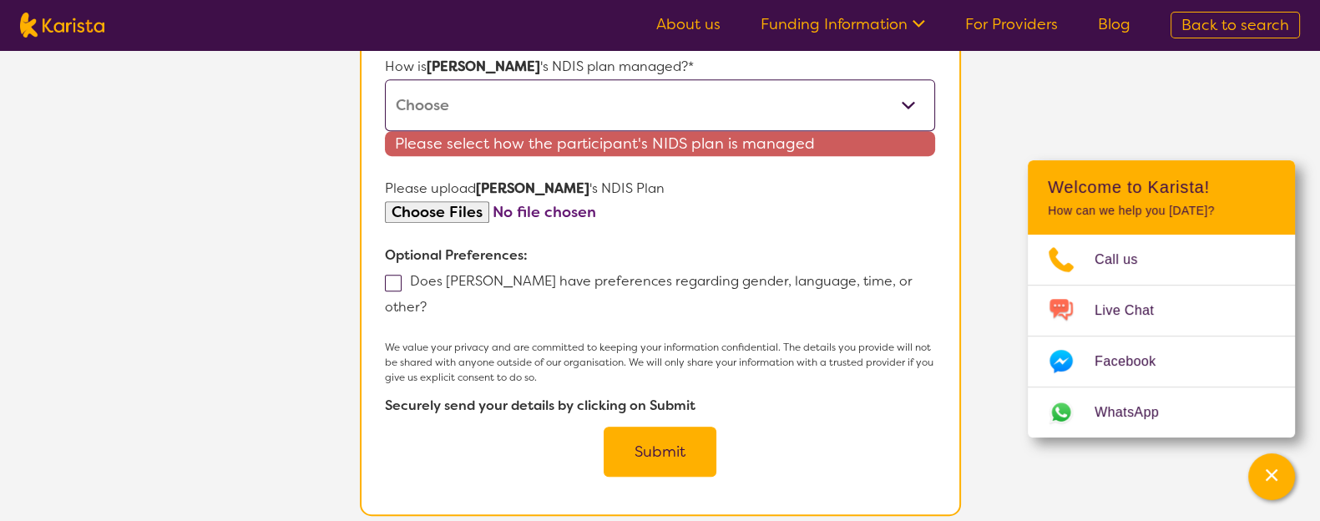
scroll to position [1036, 0]
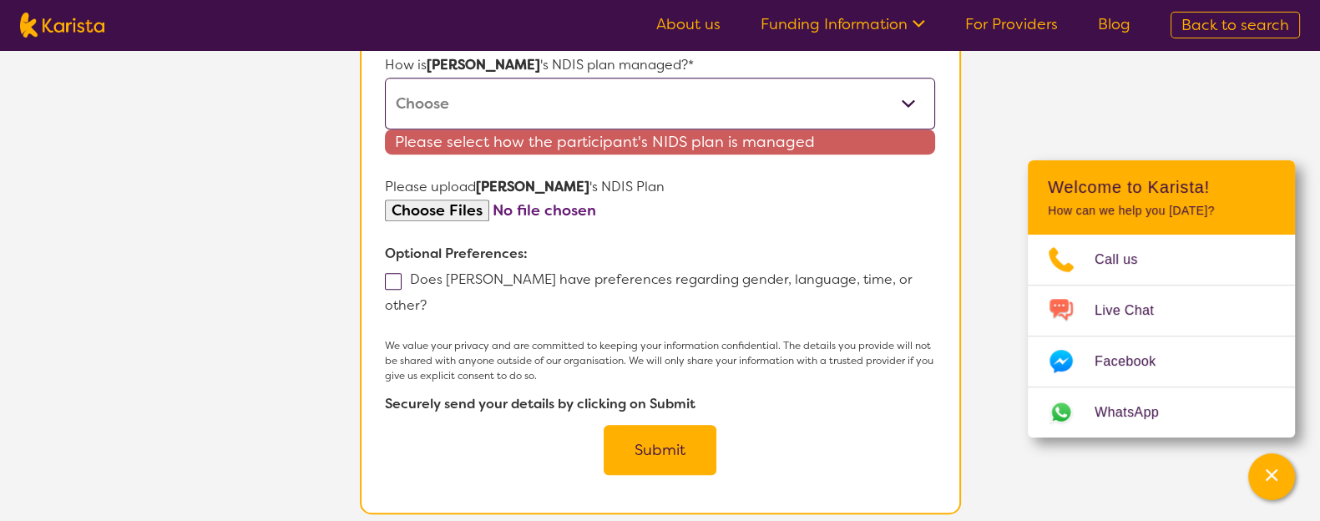
click at [394, 273] on span at bounding box center [393, 281] width 17 height 17
click at [427, 299] on input "Does [PERSON_NAME] have preferences regarding gender, language, time, or other?" at bounding box center [432, 304] width 11 height 11
checkbox input "true"
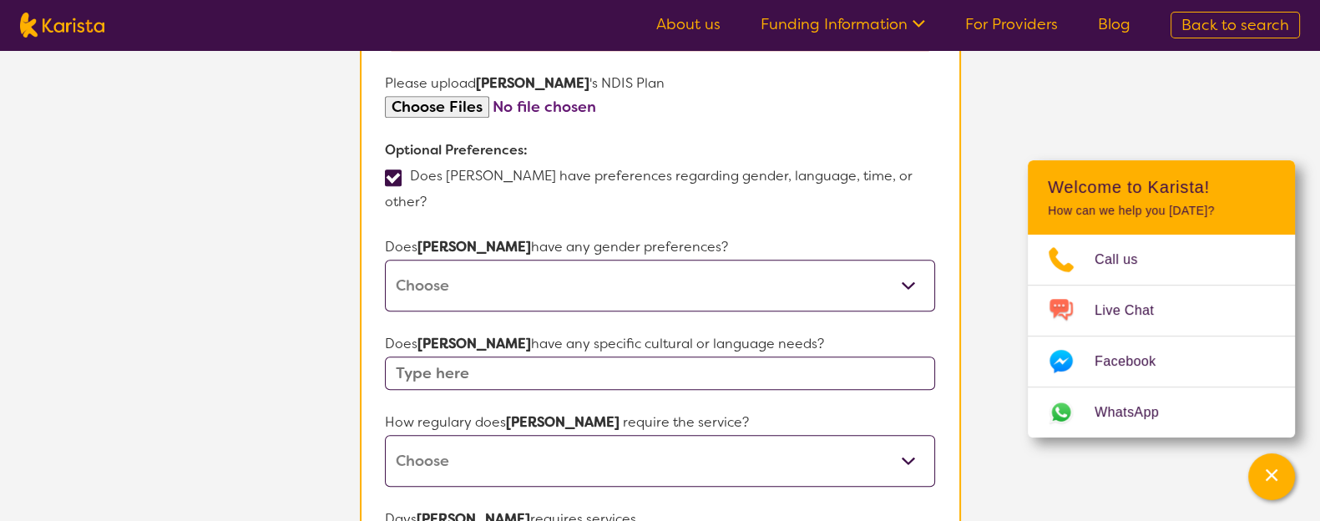
scroll to position [1139, 0]
click at [471, 260] on select "[DEMOGRAPHIC_DATA] [DEMOGRAPHIC_DATA] Other No Preference" at bounding box center [659, 286] width 549 height 52
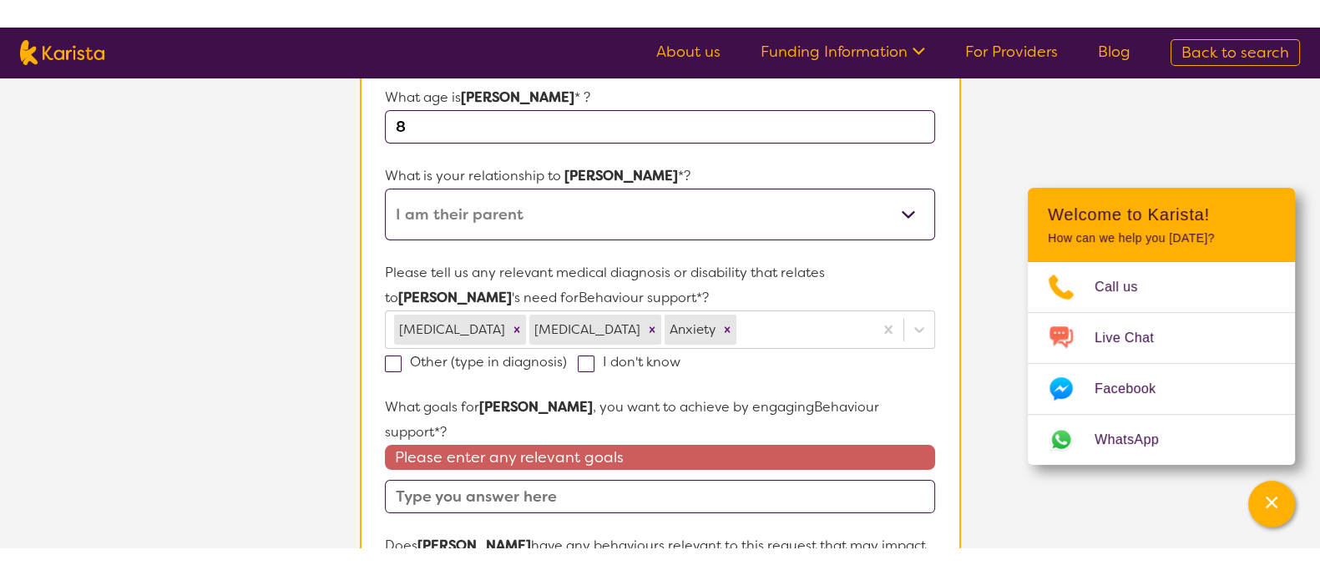
scroll to position [356, 0]
